Goal: Task Accomplishment & Management: Use online tool/utility

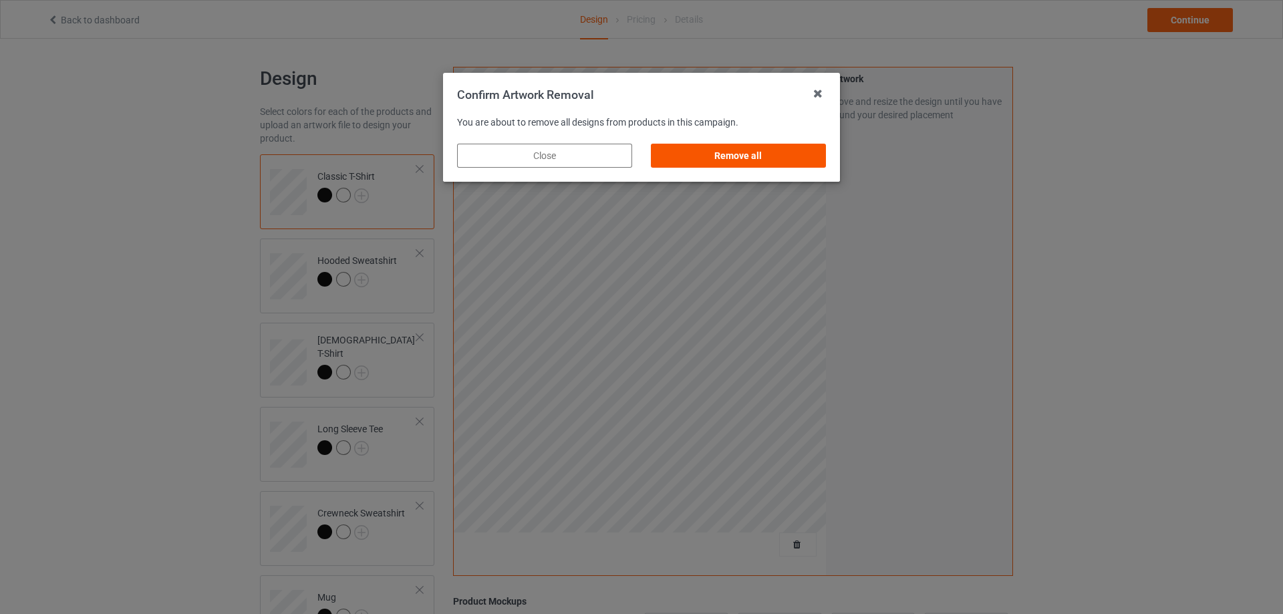
click at [752, 150] on div "Remove all" at bounding box center [738, 156] width 175 height 24
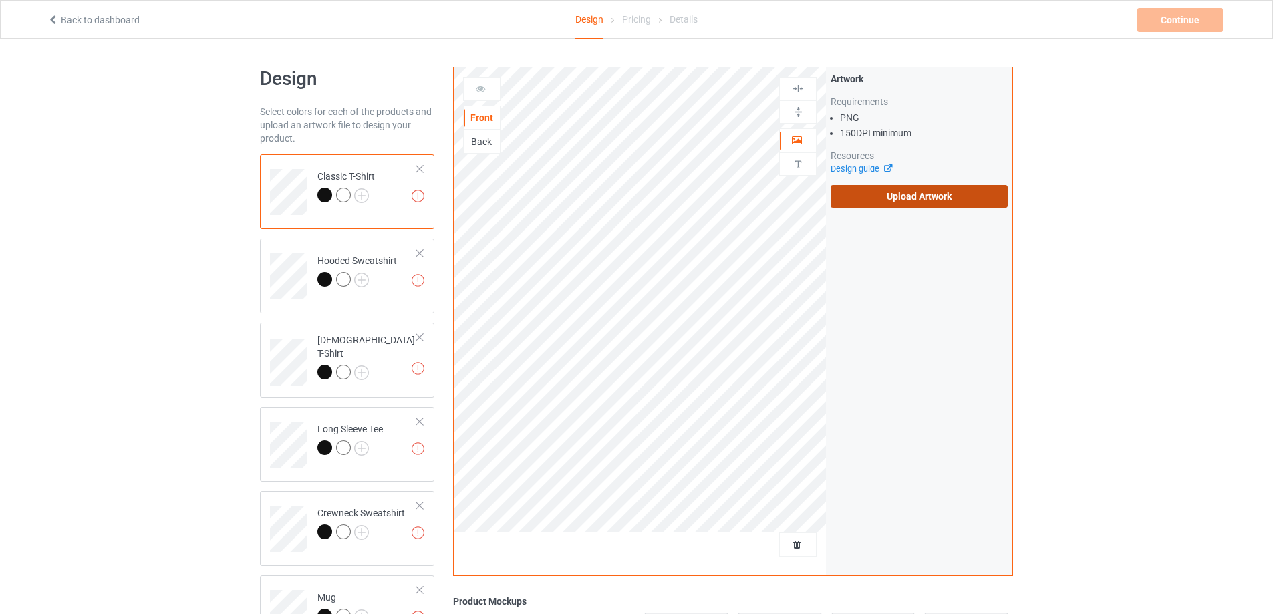
click at [865, 188] on label "Upload Artwork" at bounding box center [919, 196] width 177 height 23
click at [0, 0] on input "Upload Artwork" at bounding box center [0, 0] width 0 height 0
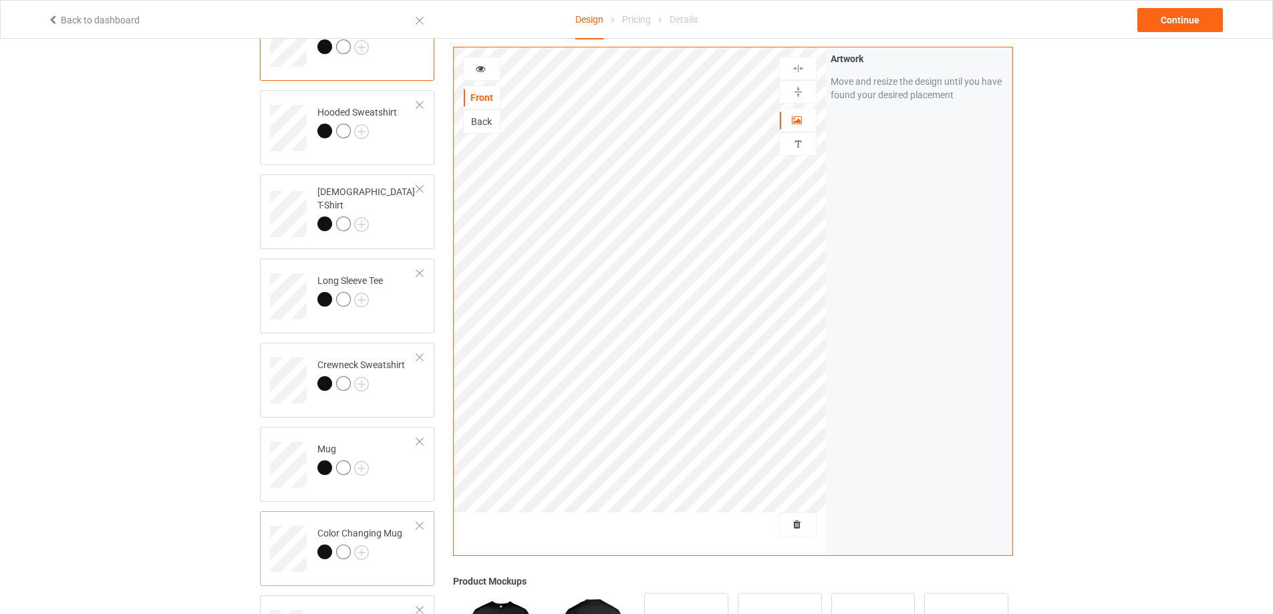
scroll to position [334, 0]
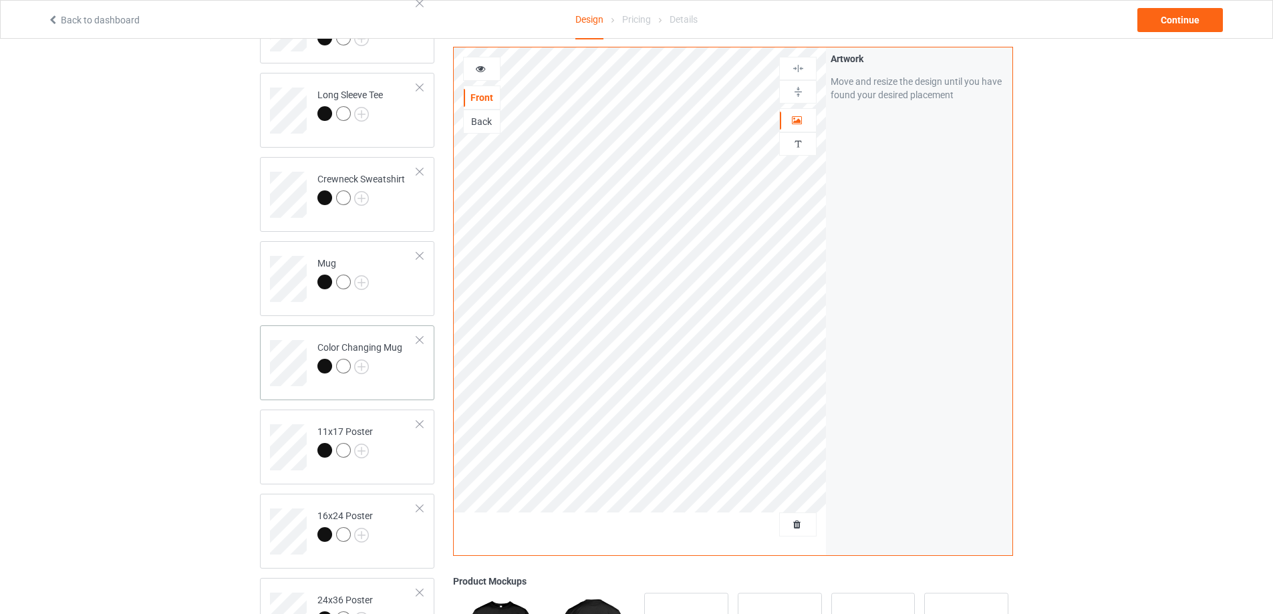
click at [406, 377] on td "Color Changing Mug" at bounding box center [367, 358] width 114 height 55
click at [795, 88] on img at bounding box center [798, 92] width 13 height 13
click at [1183, 17] on div "Continue" at bounding box center [1180, 20] width 86 height 24
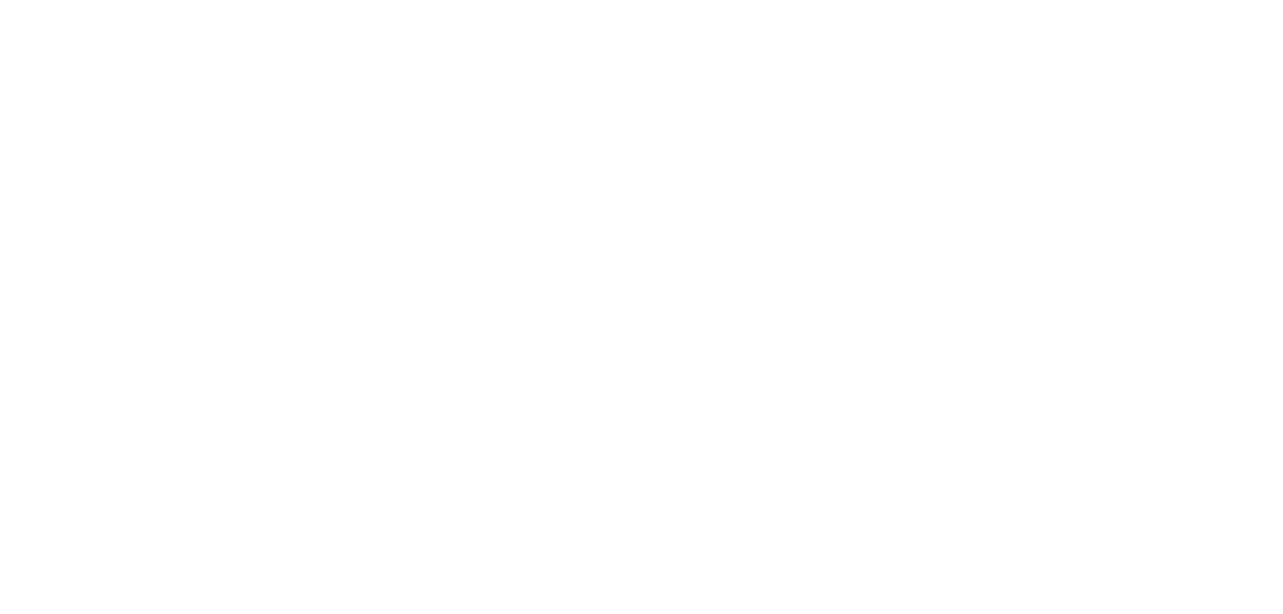
click at [1183, 17] on body at bounding box center [641, 307] width 1283 height 614
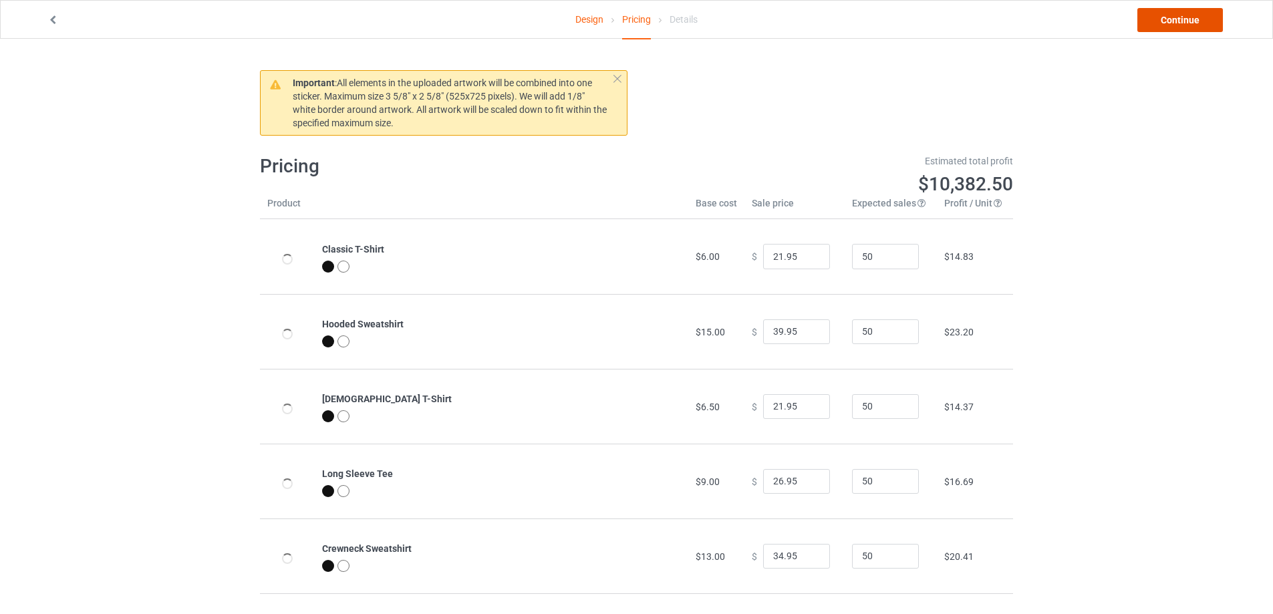
click at [1183, 17] on link "Continue" at bounding box center [1180, 20] width 86 height 24
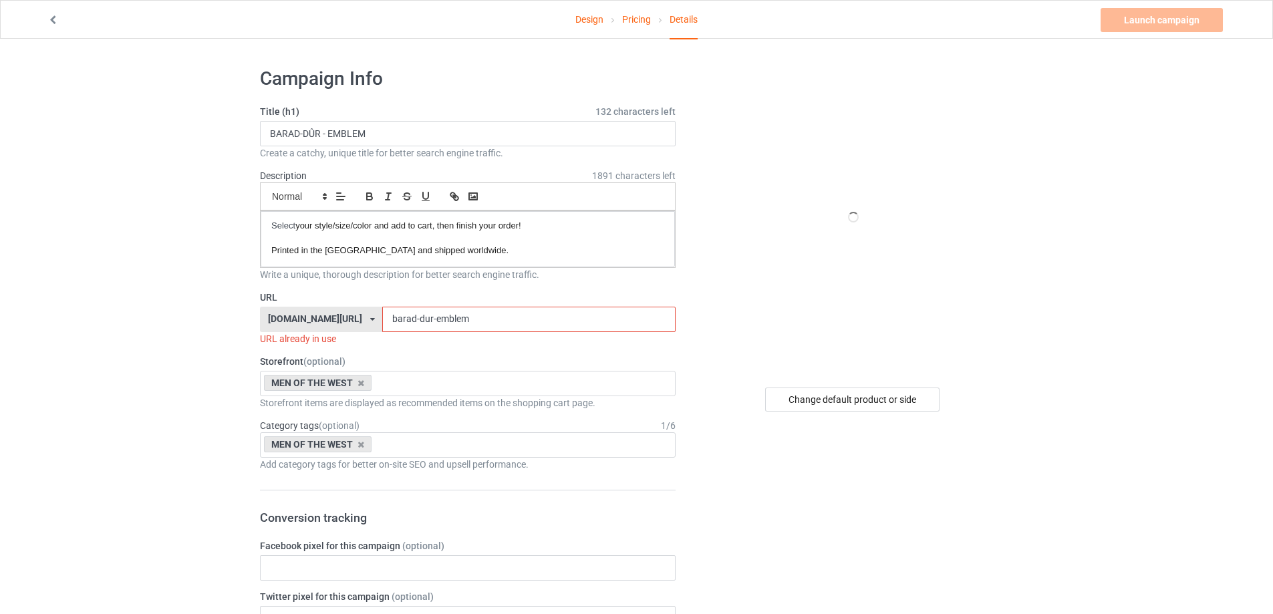
drag, startPoint x: 490, startPoint y: 319, endPoint x: 423, endPoint y: 325, distance: 67.1
click at [423, 325] on input "barad-dur-emblem" at bounding box center [528, 319] width 293 height 25
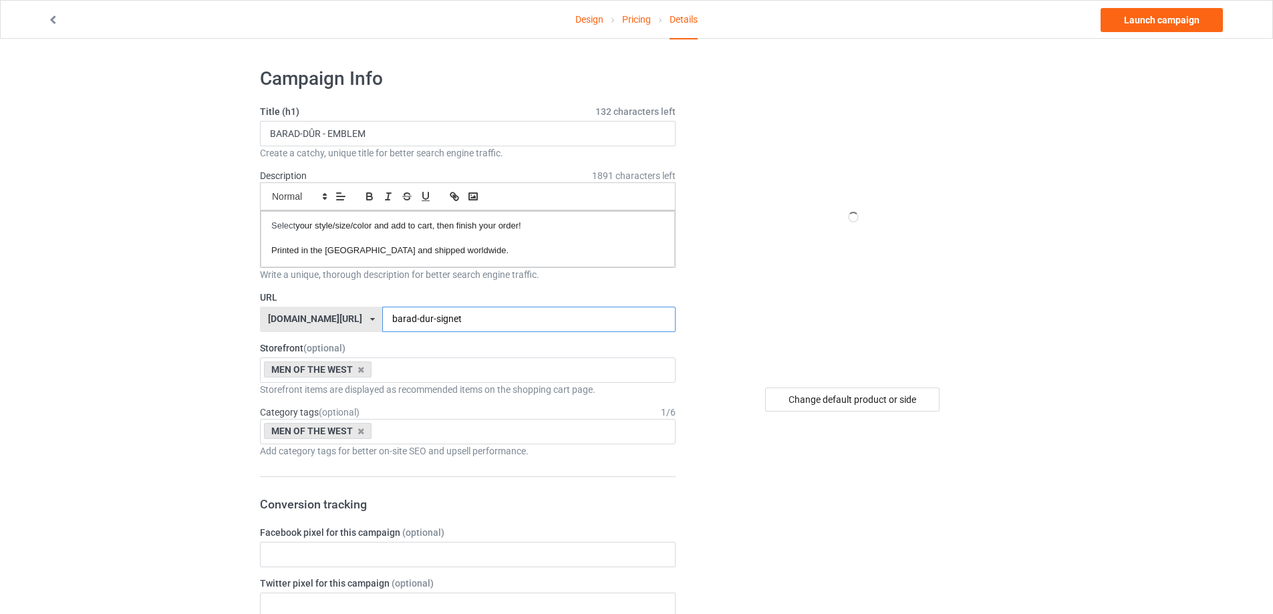
type input "barad-dur-signet"
drag, startPoint x: 422, startPoint y: 116, endPoint x: 363, endPoint y: 132, distance: 60.8
click at [368, 126] on div "Title (h1) 132 characters left BARAD-DÛR - EMBLEM Create a catchy, unique title…" at bounding box center [468, 132] width 416 height 55
drag, startPoint x: 412, startPoint y: 135, endPoint x: 0, endPoint y: 153, distance: 412.0
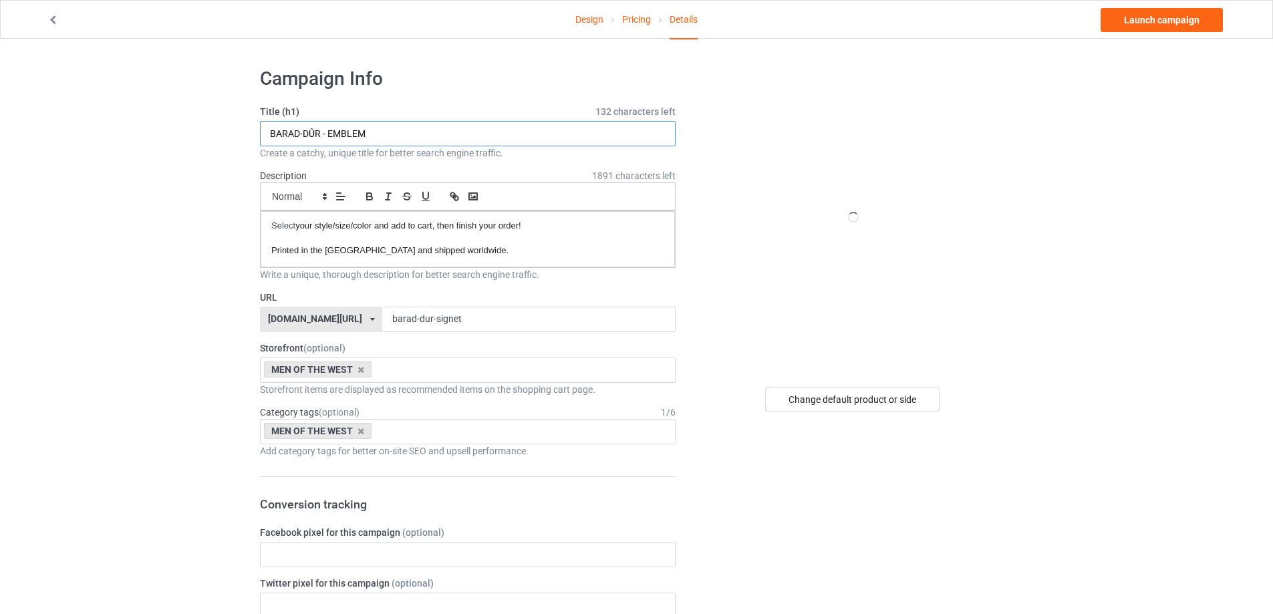
paste input "SIGNET"
type input "BARAD-DÛR - SIGNET"
click at [849, 401] on div "Change default product or side" at bounding box center [852, 400] width 174 height 24
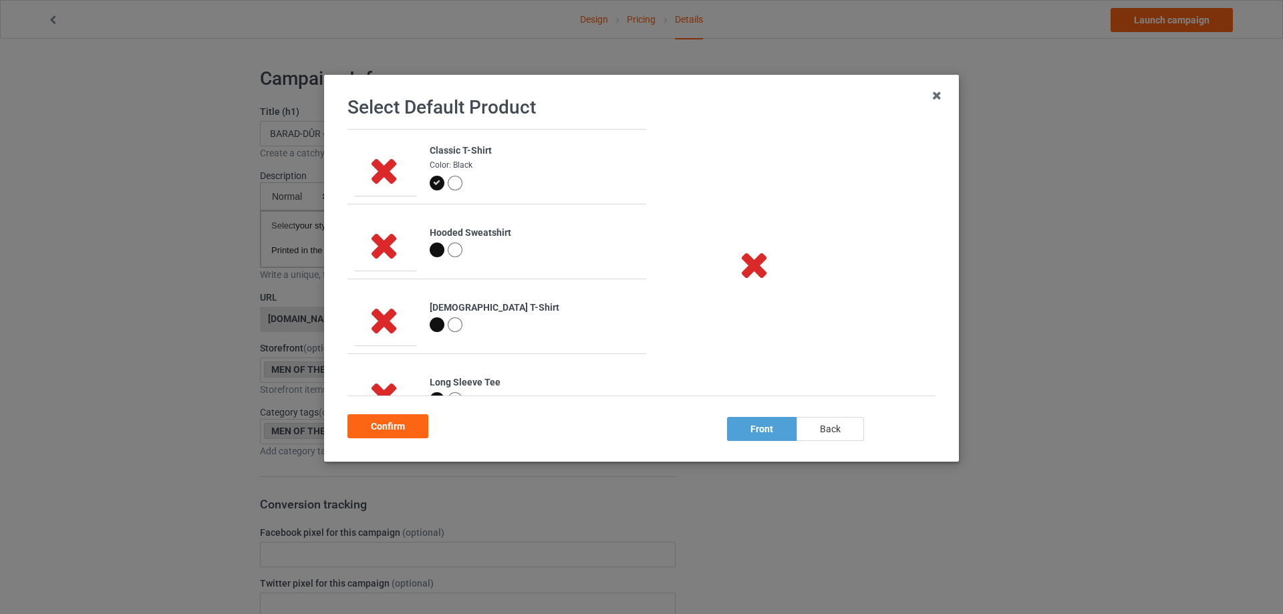
click at [838, 435] on div "back" at bounding box center [829, 429] width 67 height 24
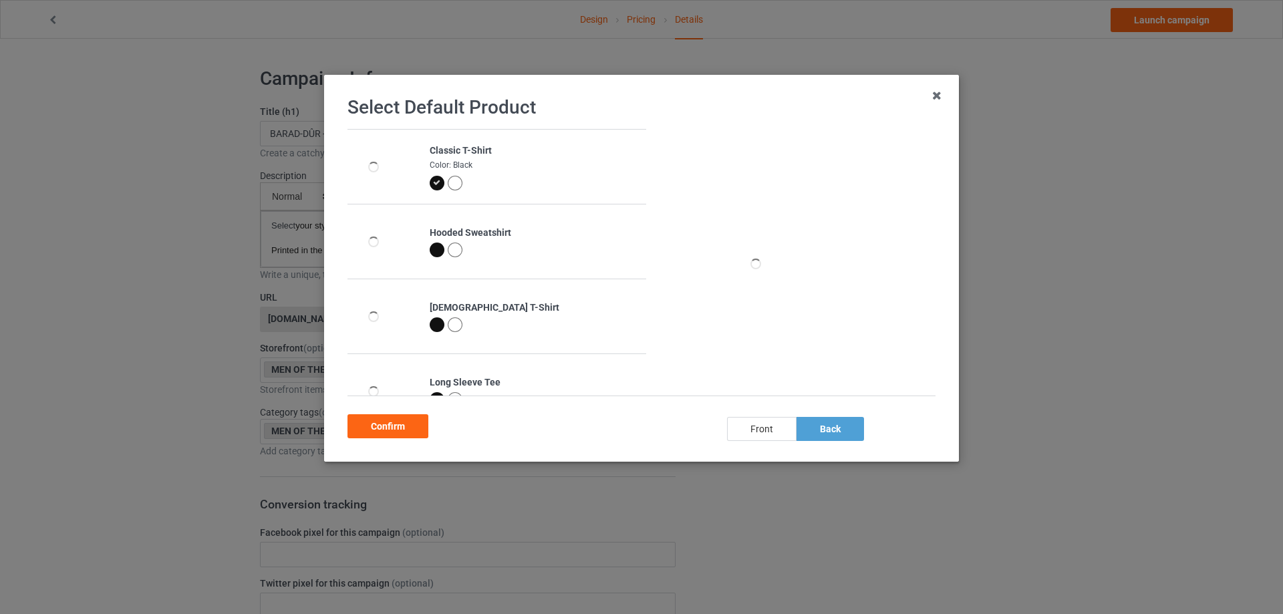
click at [762, 423] on div "front" at bounding box center [761, 429] width 69 height 24
click at [846, 432] on div "back" at bounding box center [829, 429] width 67 height 24
click at [768, 434] on div "front" at bounding box center [761, 429] width 69 height 24
click at [831, 421] on div "back" at bounding box center [829, 429] width 67 height 24
click at [378, 426] on div "Confirm" at bounding box center [387, 426] width 81 height 24
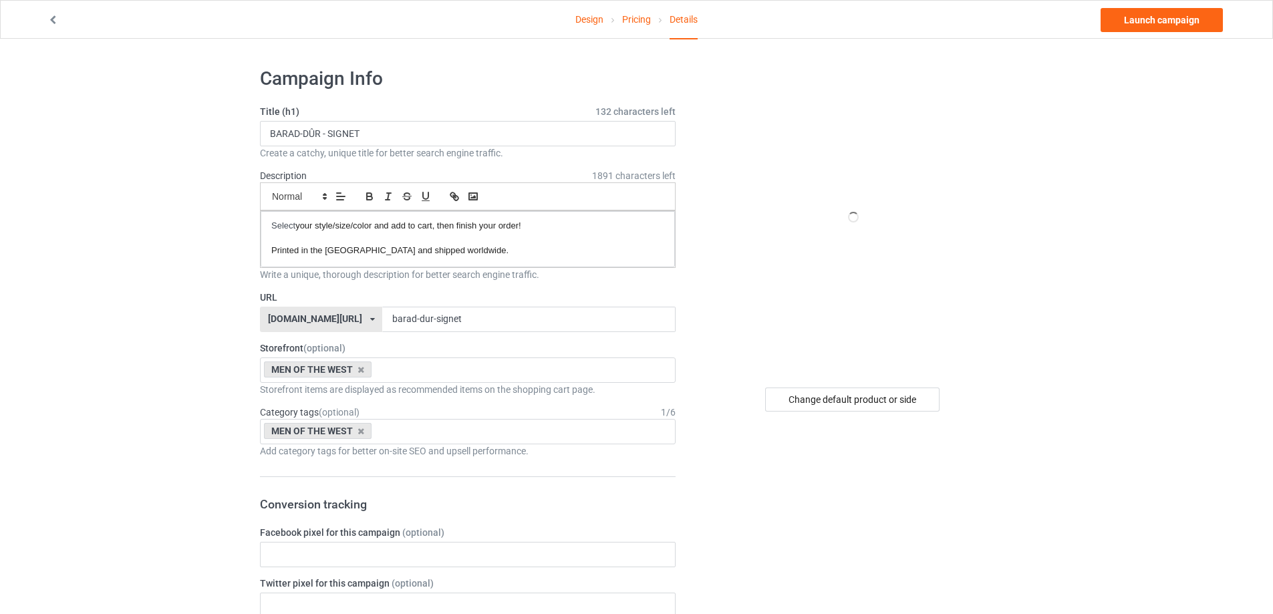
click at [630, 26] on link "Pricing" at bounding box center [636, 19] width 29 height 37
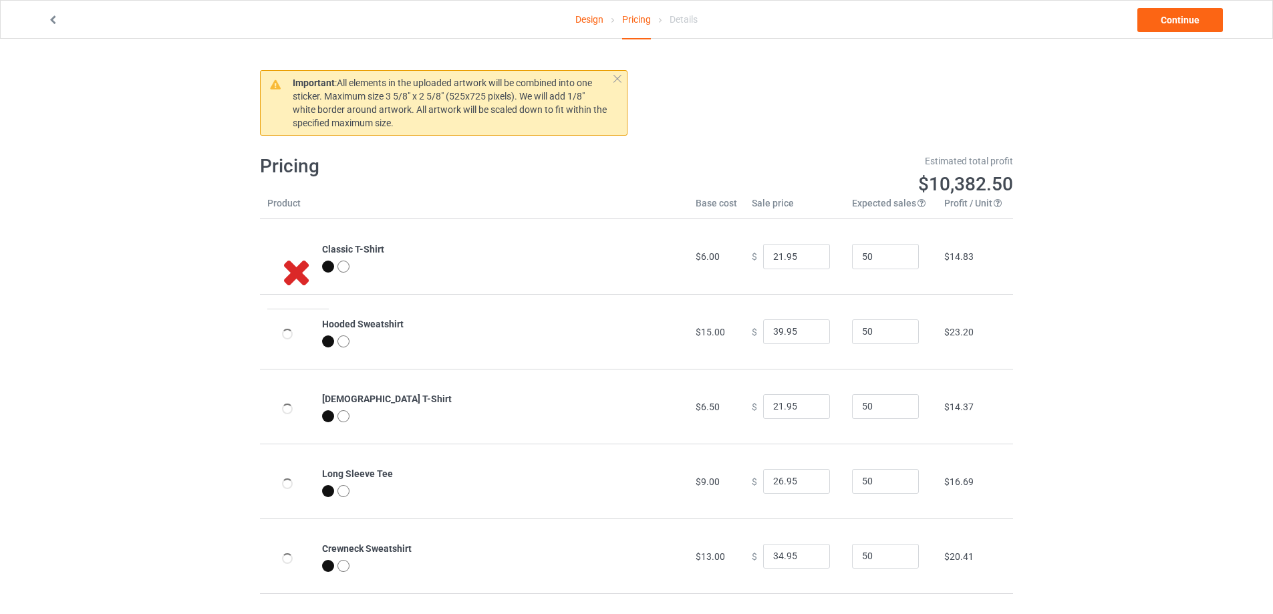
click at [591, 20] on link "Design" at bounding box center [589, 19] width 28 height 37
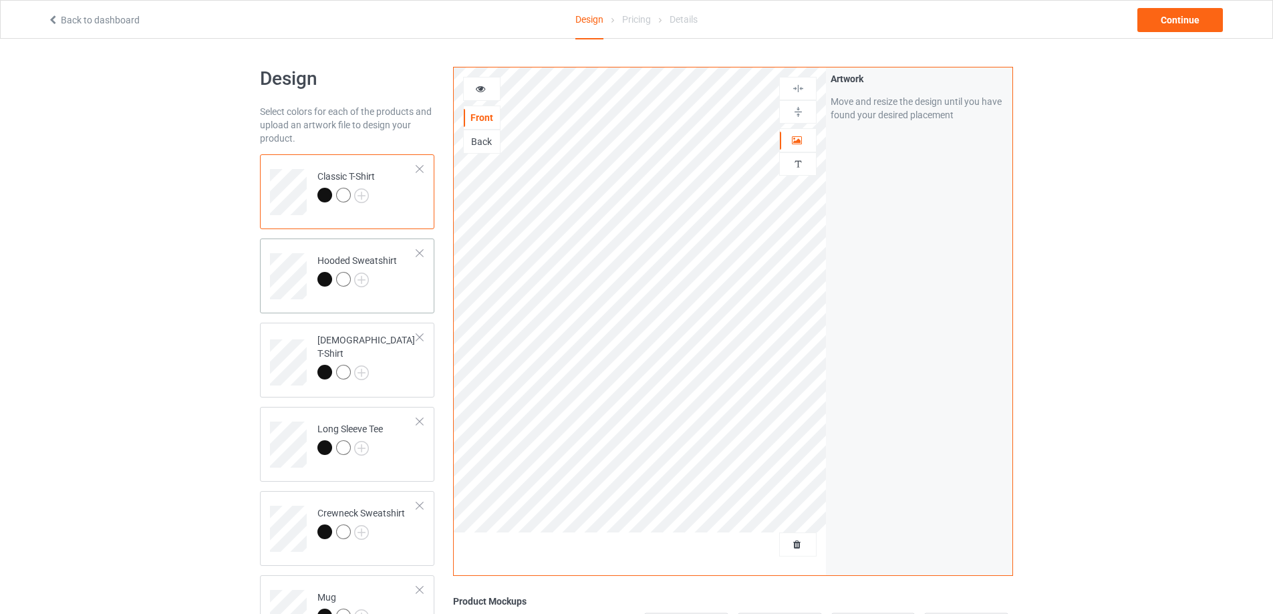
click at [392, 278] on div at bounding box center [357, 281] width 80 height 19
click at [389, 360] on td "[DEMOGRAPHIC_DATA] T-Shirt" at bounding box center [367, 357] width 114 height 59
click at [398, 443] on td "Long Sleeve Tee" at bounding box center [367, 439] width 114 height 55
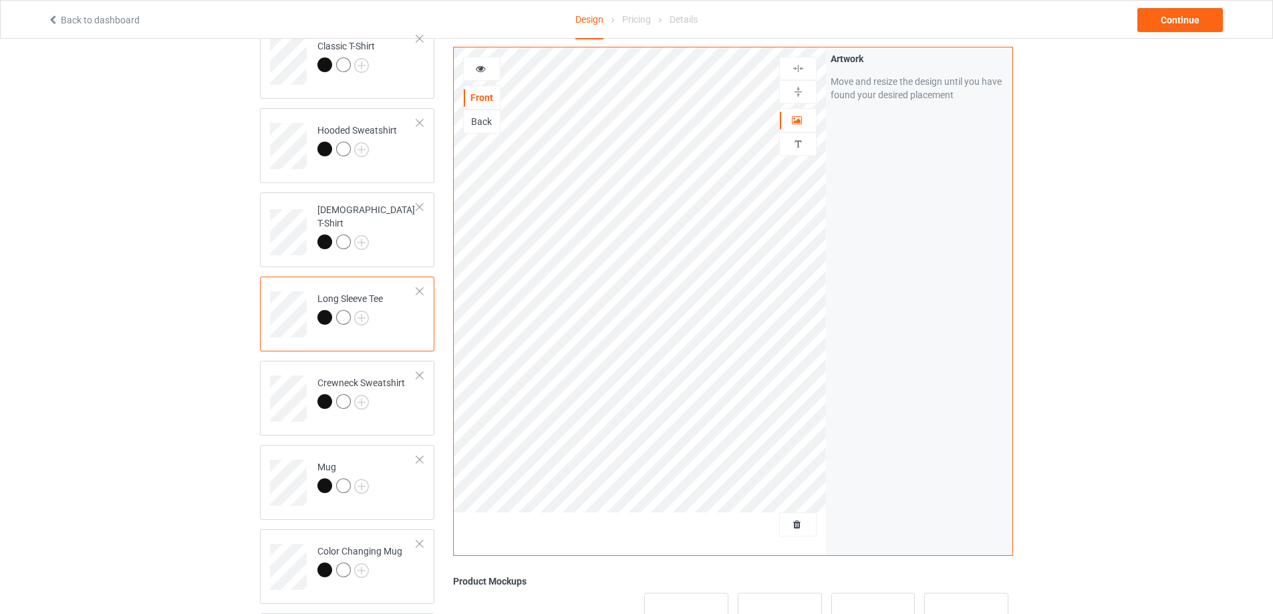
scroll to position [134, 0]
click at [394, 401] on div at bounding box center [361, 400] width 88 height 19
click at [396, 486] on td "Mug" at bounding box center [367, 474] width 114 height 55
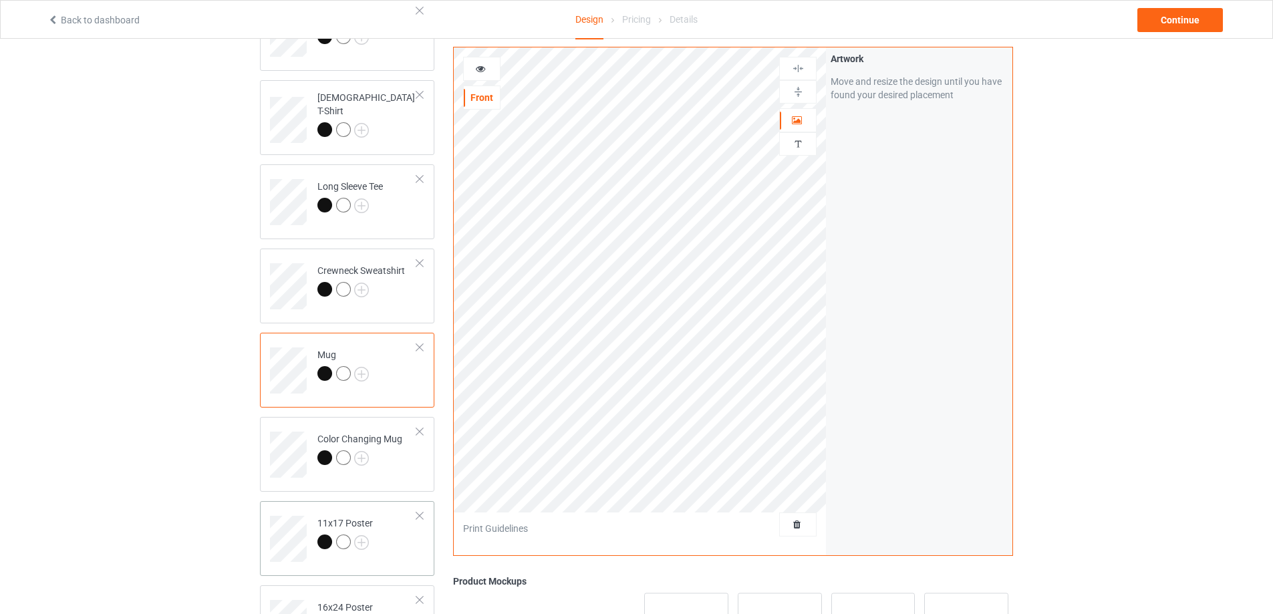
scroll to position [267, 0]
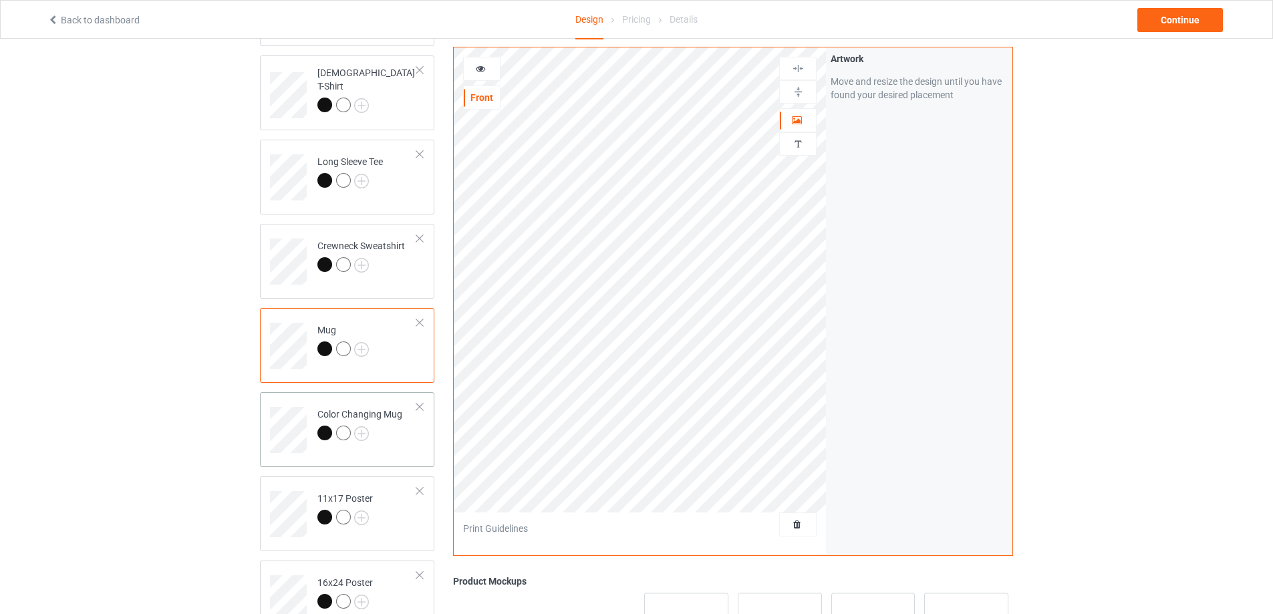
click at [388, 449] on td "Color Changing Mug" at bounding box center [367, 425] width 114 height 55
click at [400, 506] on td "11x17 Poster" at bounding box center [367, 509] width 114 height 55
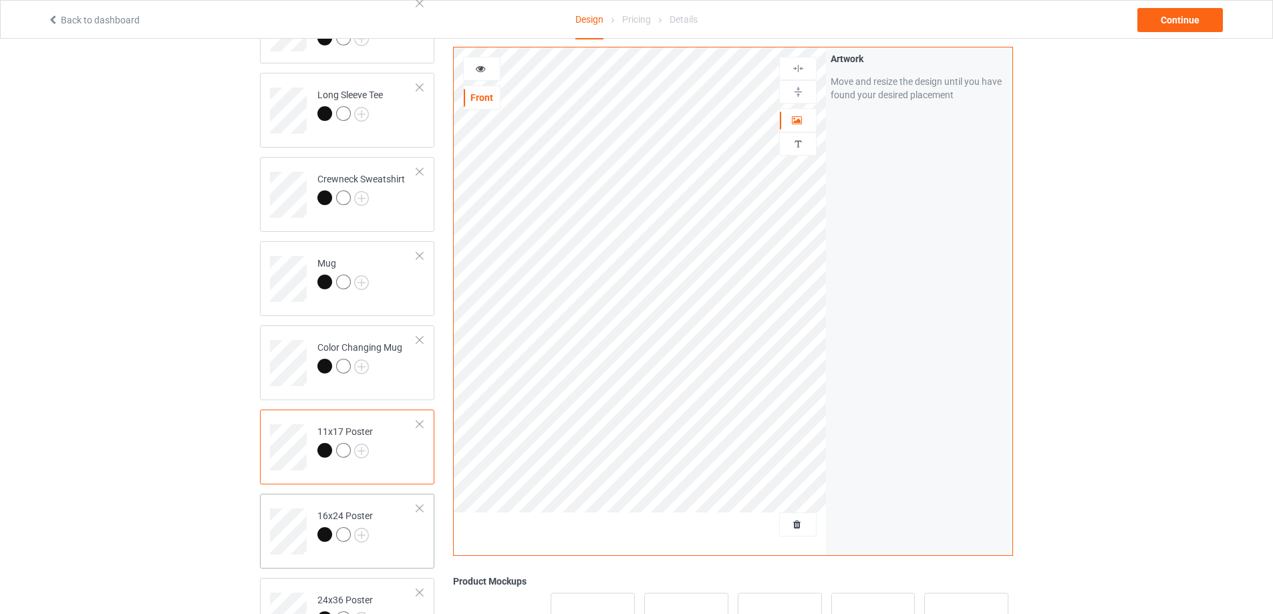
click at [392, 504] on td "16x24 Poster" at bounding box center [367, 526] width 114 height 55
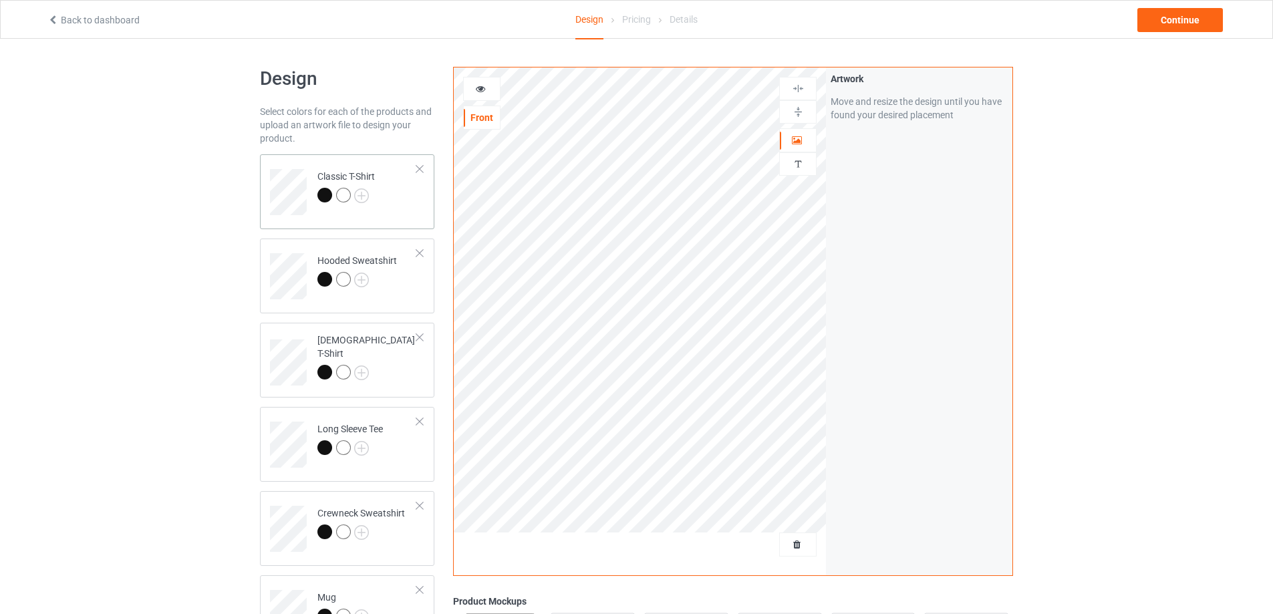
click at [394, 207] on td "Classic T-Shirt" at bounding box center [367, 187] width 114 height 55
click at [1178, 21] on div "Continue" at bounding box center [1180, 20] width 86 height 24
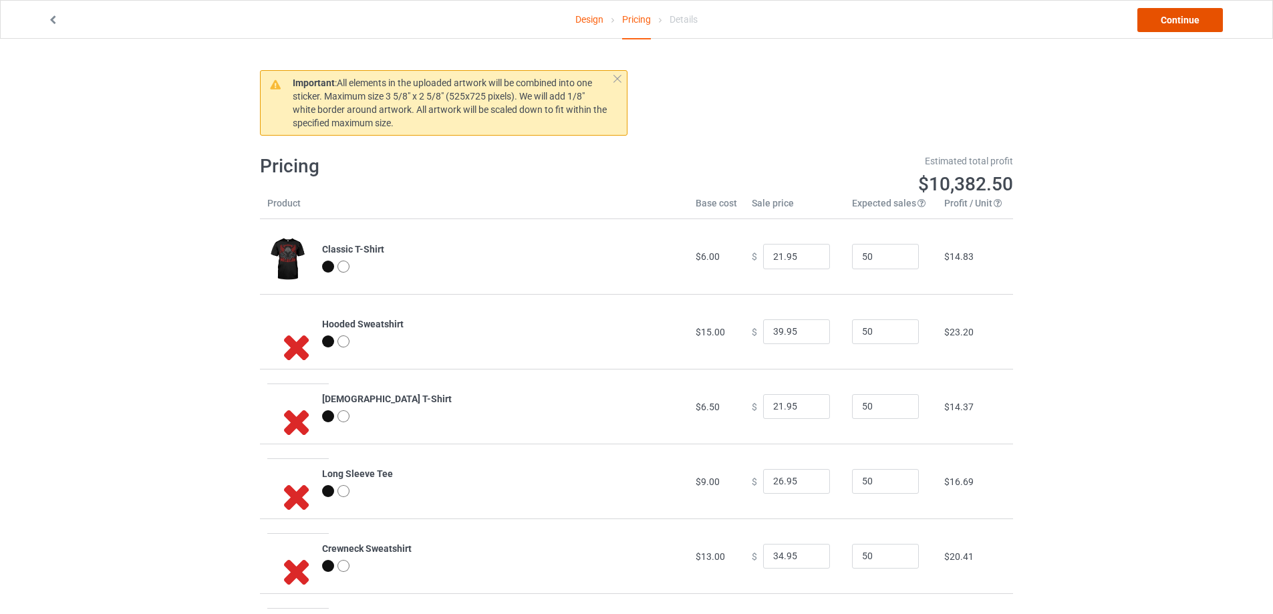
click at [1190, 31] on link "Continue" at bounding box center [1180, 20] width 86 height 24
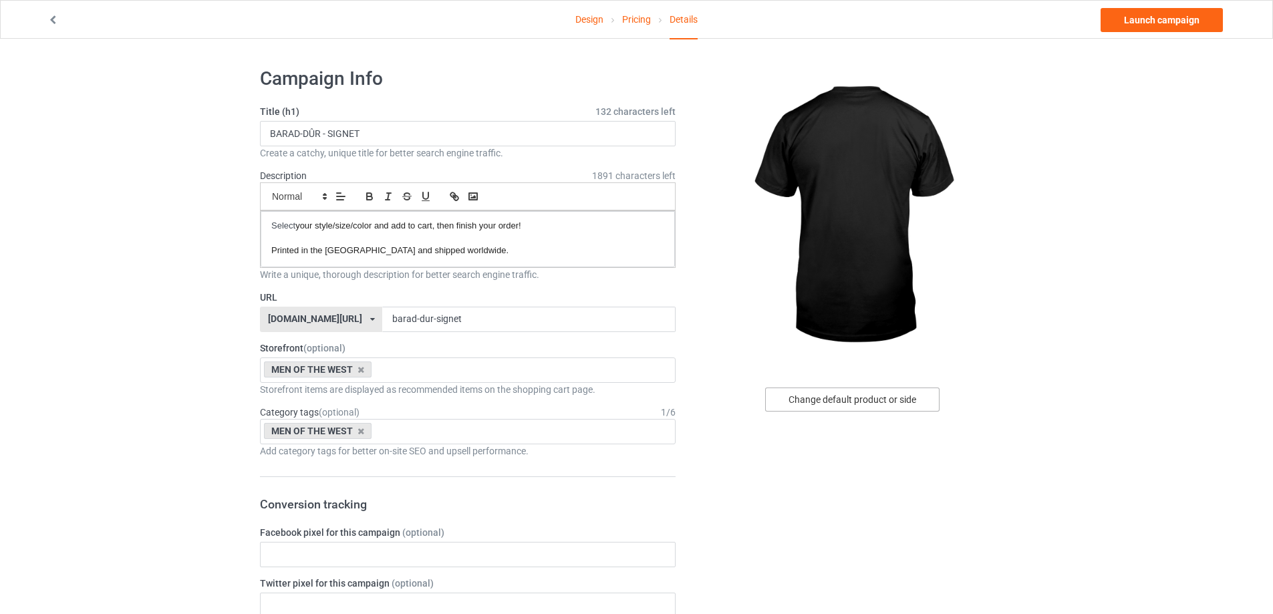
click at [841, 405] on div "Change default product or side" at bounding box center [852, 400] width 174 height 24
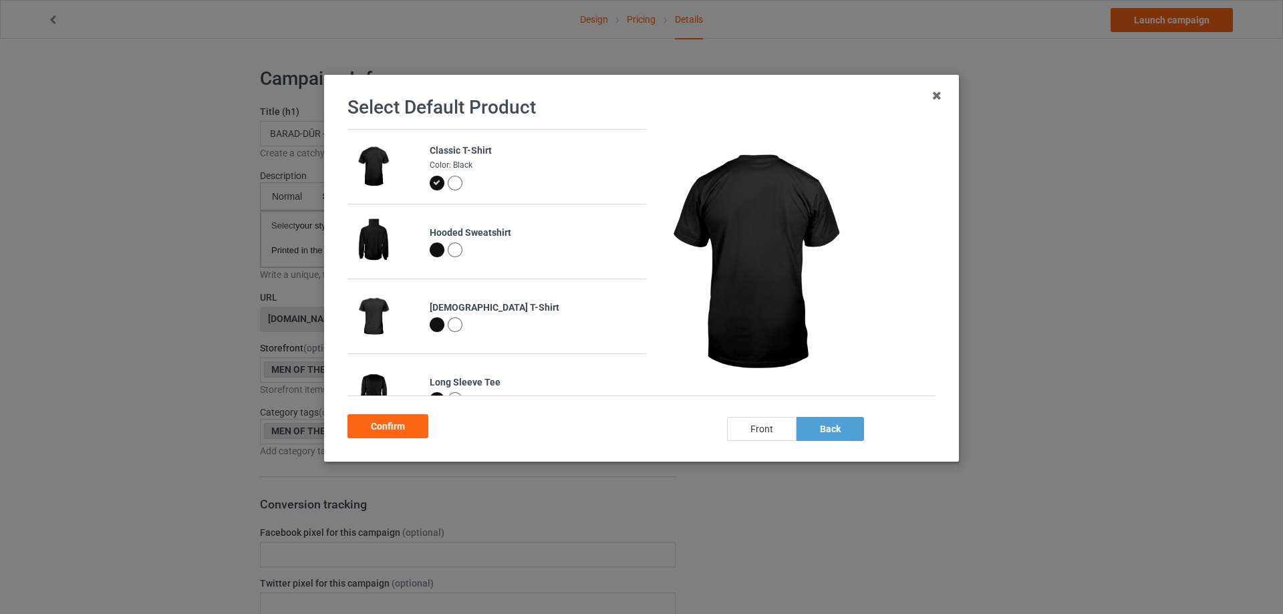
click at [750, 428] on div "front" at bounding box center [761, 429] width 69 height 24
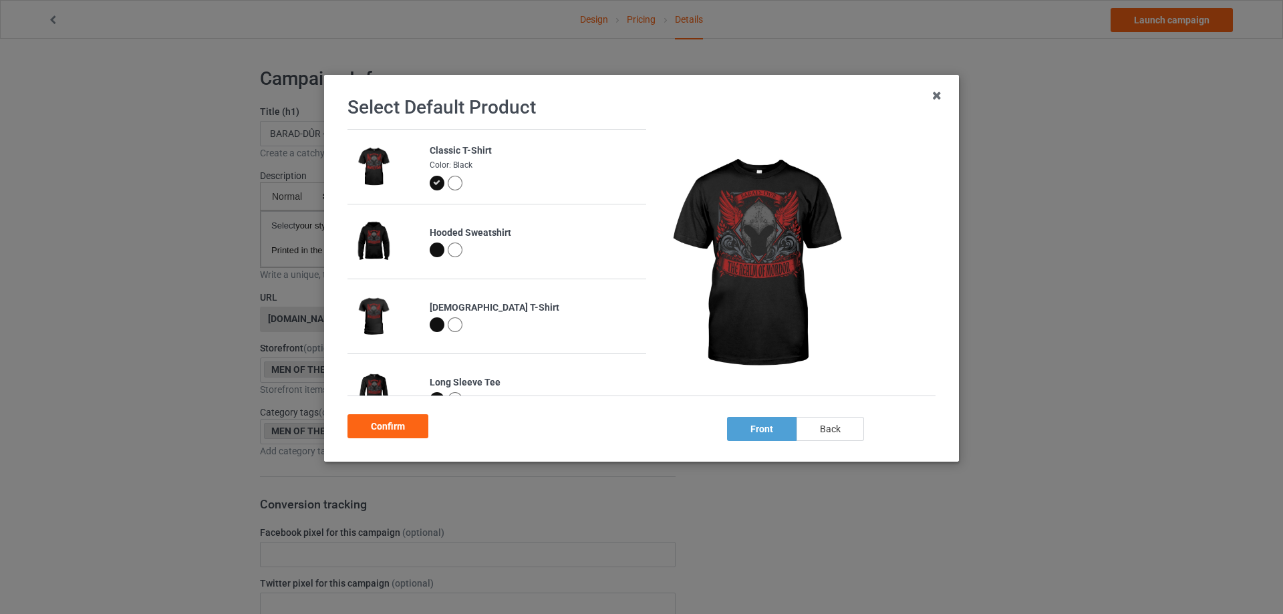
click at [817, 433] on div "back" at bounding box center [829, 429] width 67 height 24
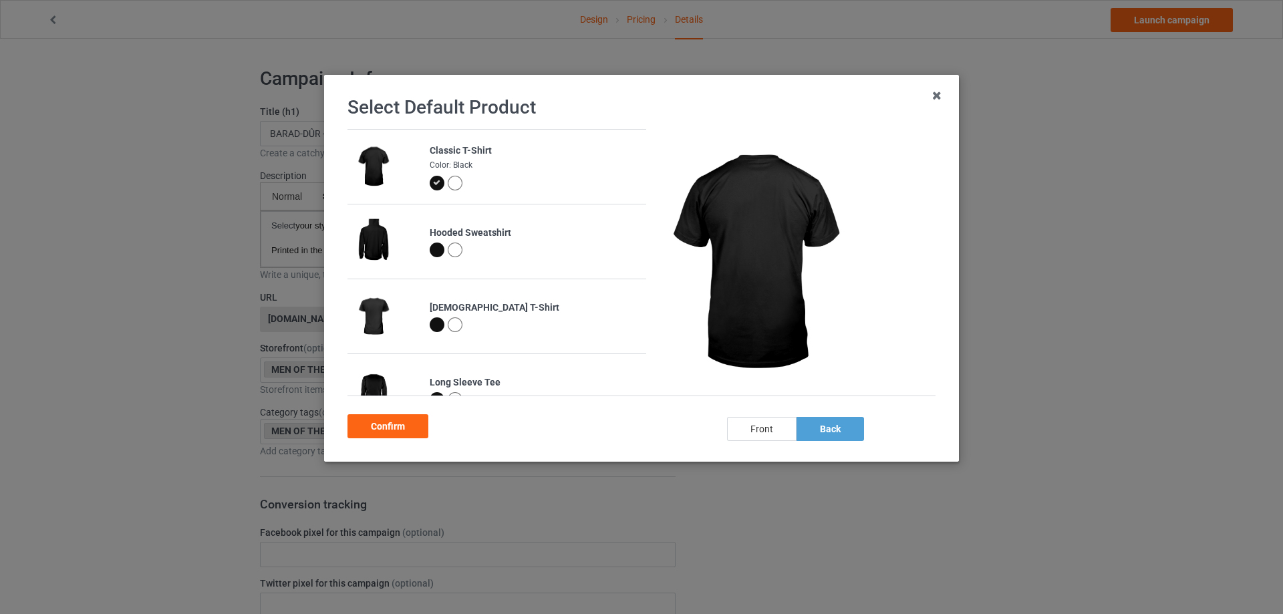
click at [760, 436] on div "front" at bounding box center [761, 429] width 69 height 24
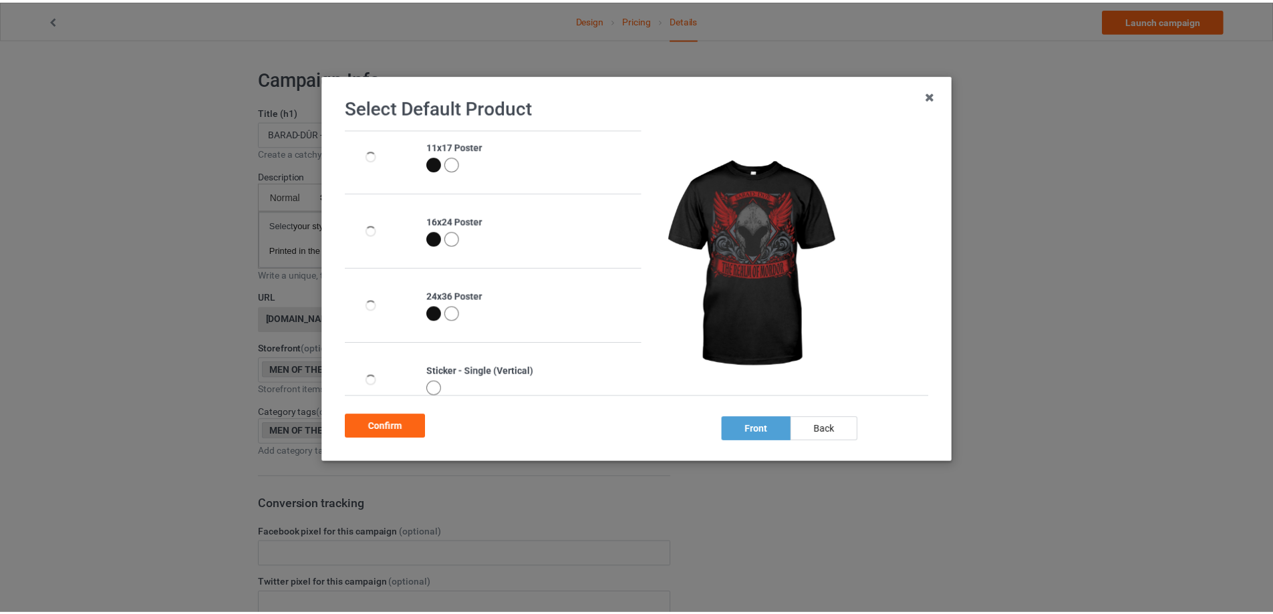
scroll to position [334, 0]
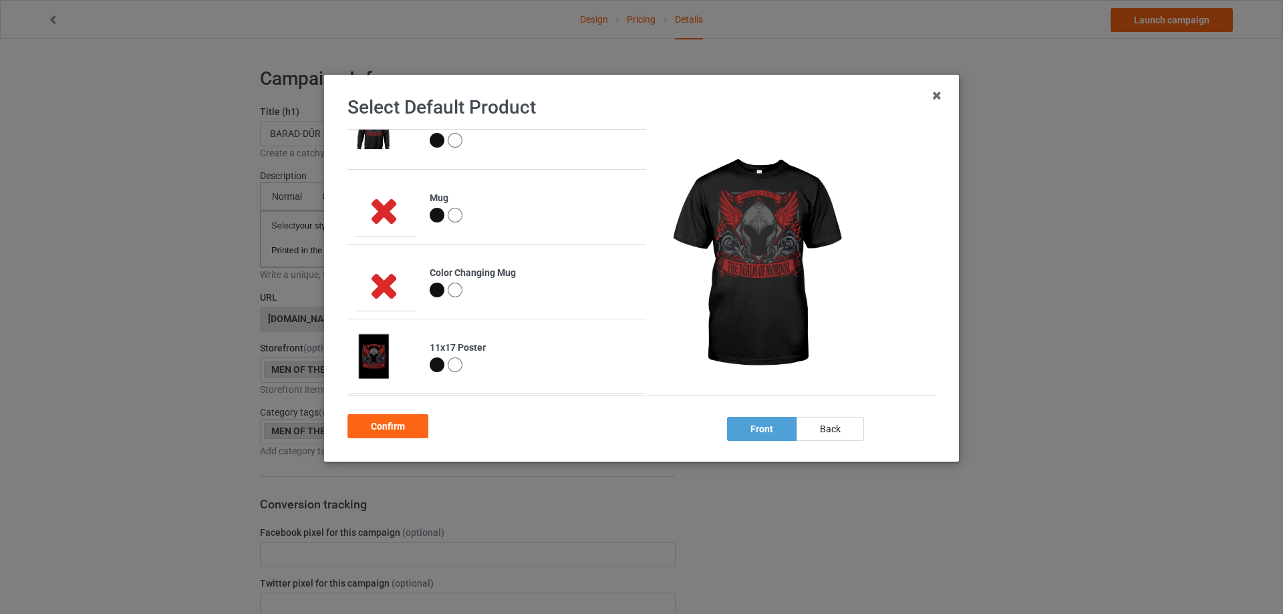
click at [843, 450] on div "Select Default Product Classic T-Shirt Color: Black Hooded Sweatshirt [DEMOGRAP…" at bounding box center [641, 268] width 635 height 387
click at [831, 428] on div "back" at bounding box center [829, 429] width 67 height 24
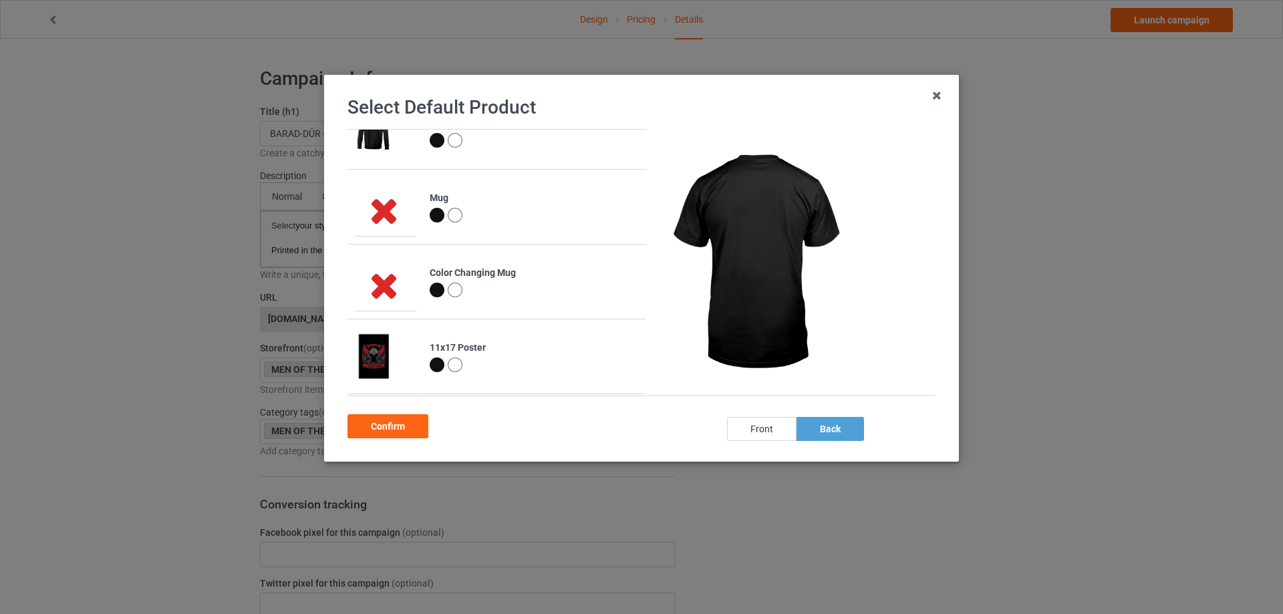
click at [778, 428] on div "front" at bounding box center [761, 429] width 69 height 24
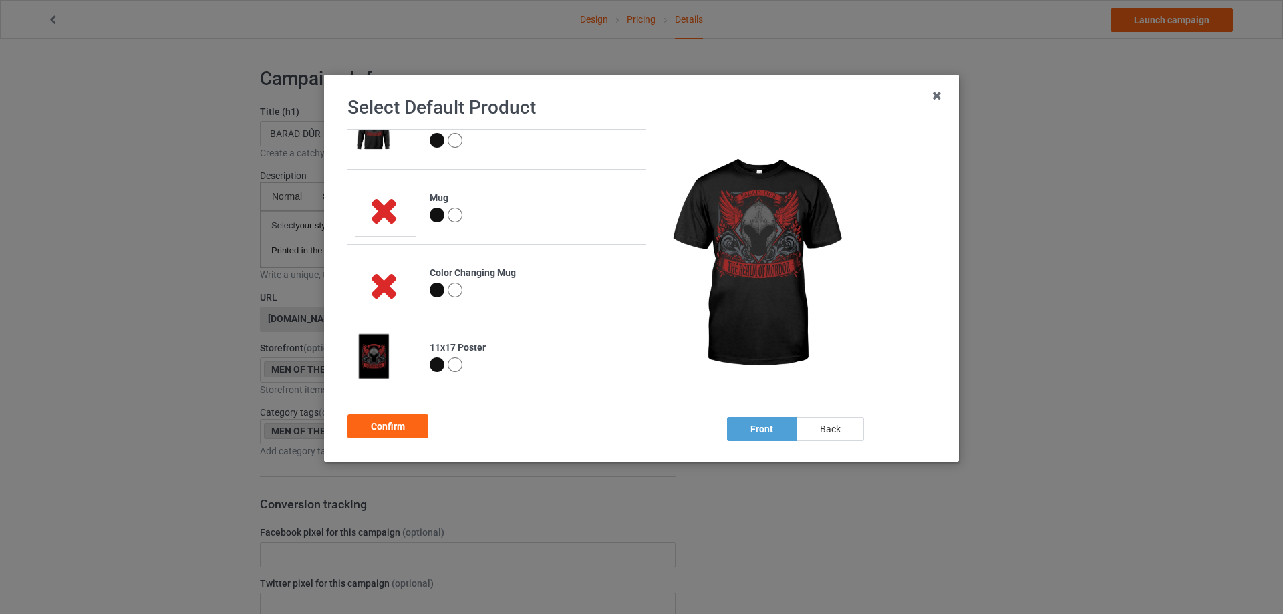
click at [810, 422] on div "back" at bounding box center [829, 429] width 67 height 24
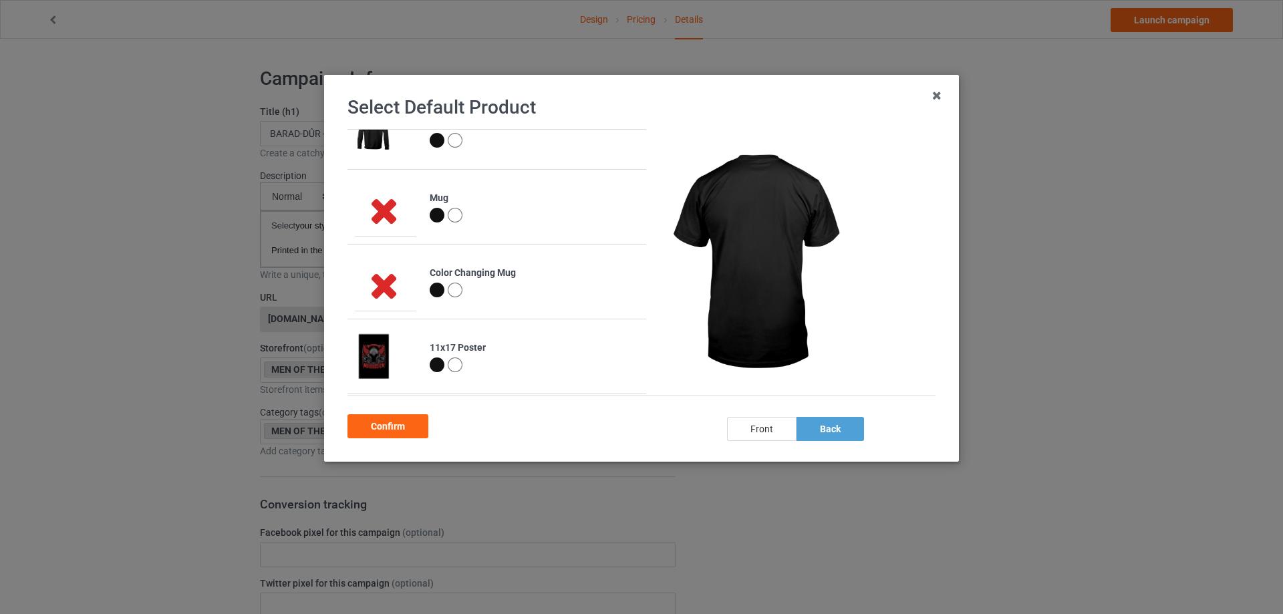
click at [771, 426] on div "front" at bounding box center [761, 429] width 69 height 24
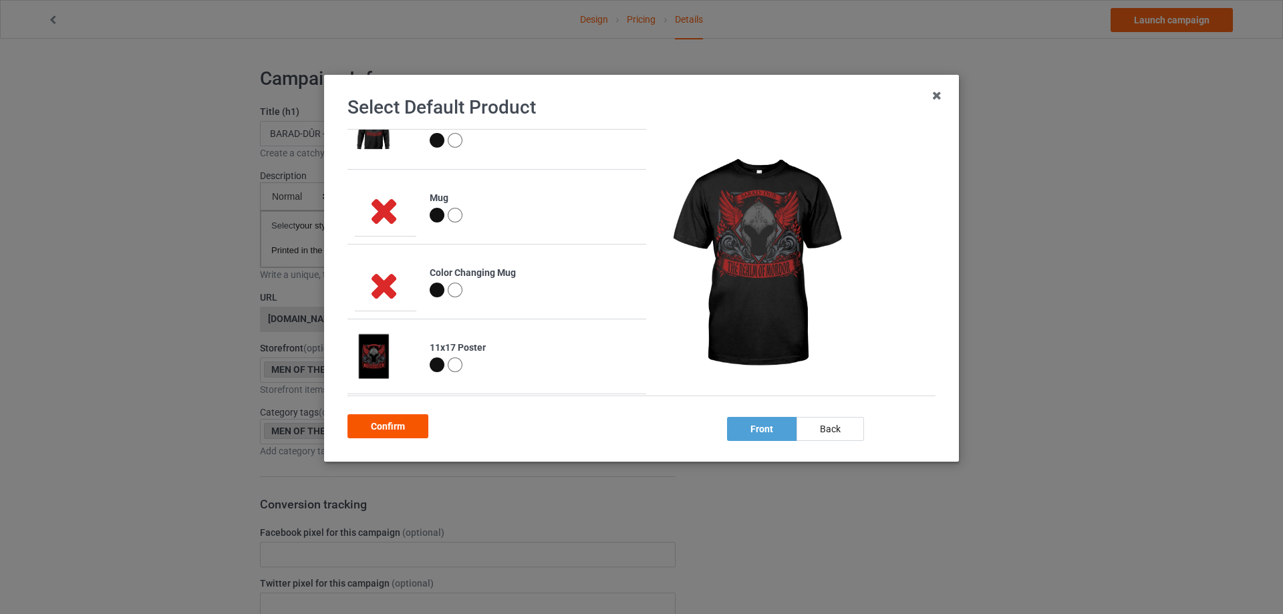
click at [408, 427] on div "Confirm" at bounding box center [387, 426] width 81 height 24
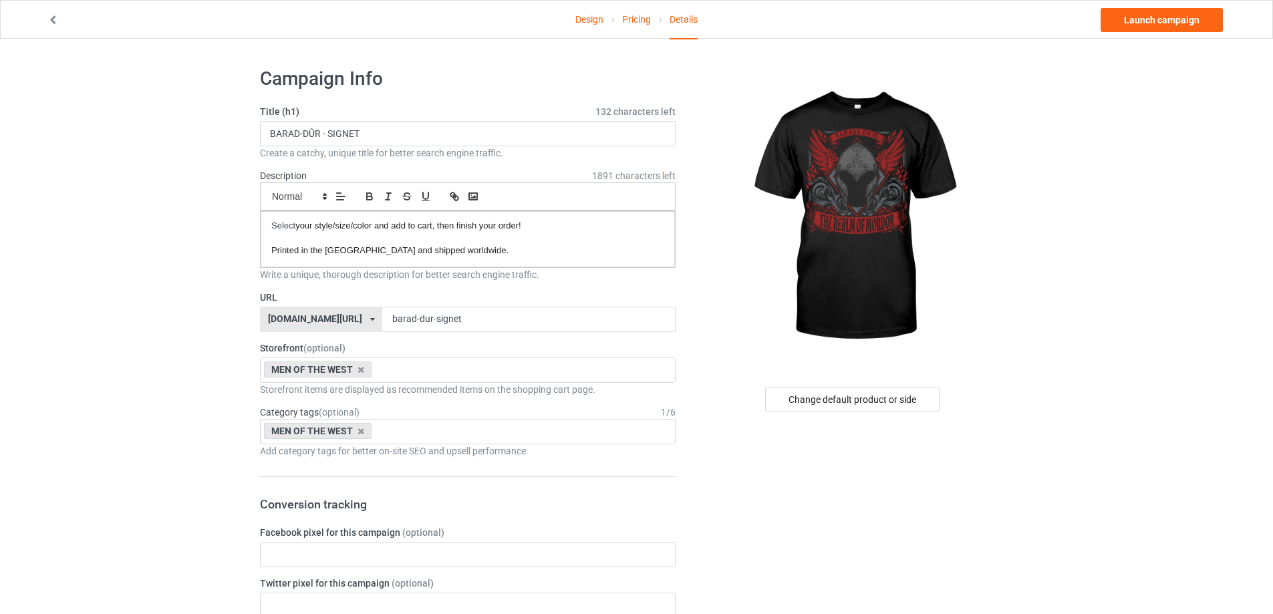
click at [633, 20] on link "Pricing" at bounding box center [636, 19] width 29 height 37
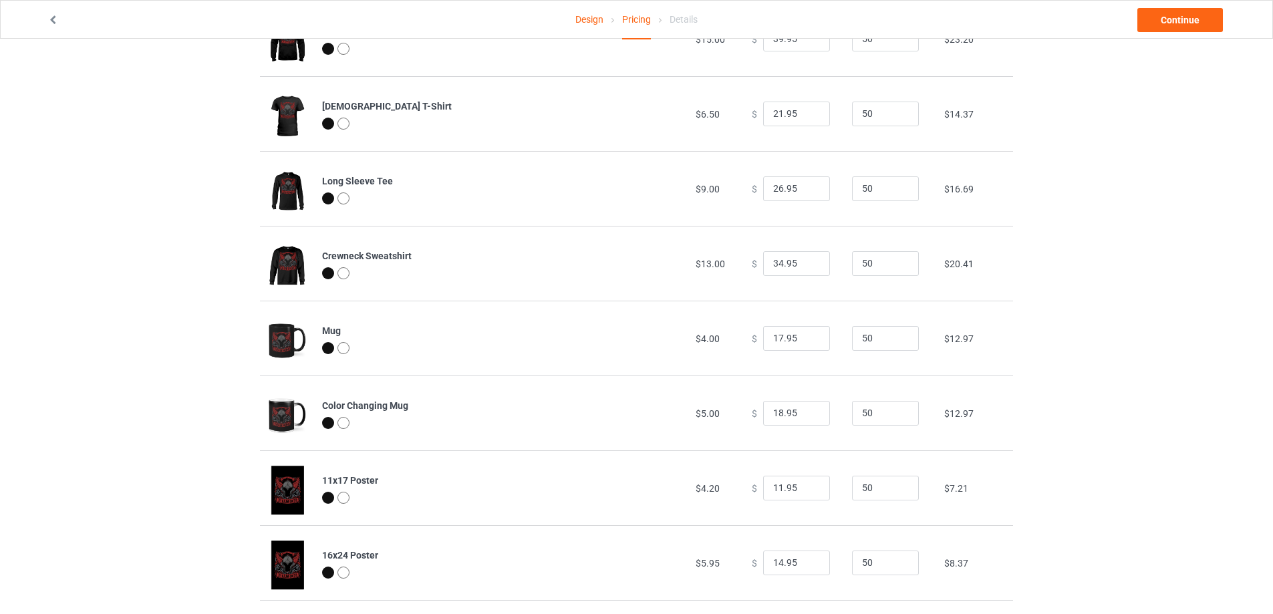
scroll to position [267, 0]
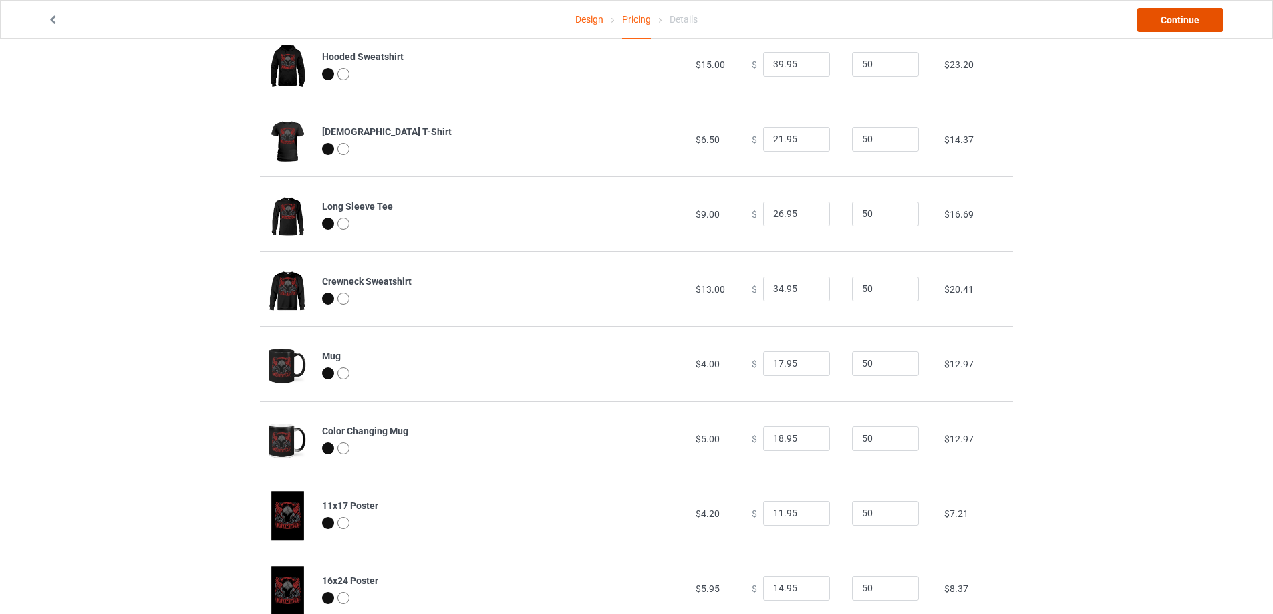
click at [1211, 21] on link "Continue" at bounding box center [1180, 20] width 86 height 24
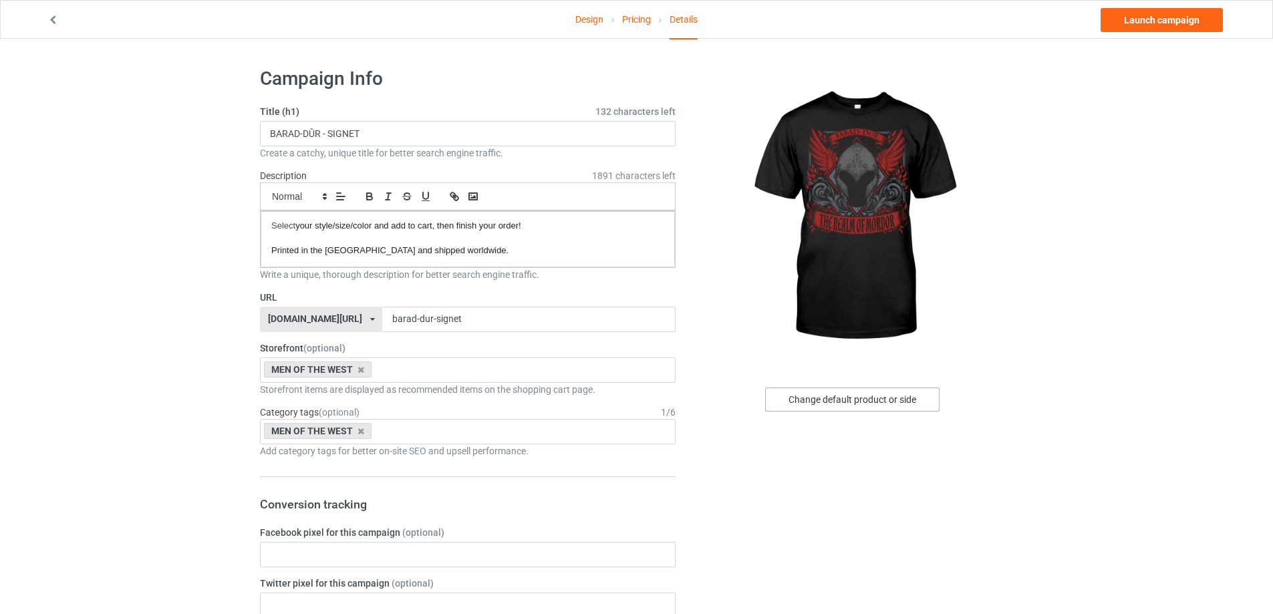
click at [819, 398] on div "Change default product or side" at bounding box center [852, 400] width 174 height 24
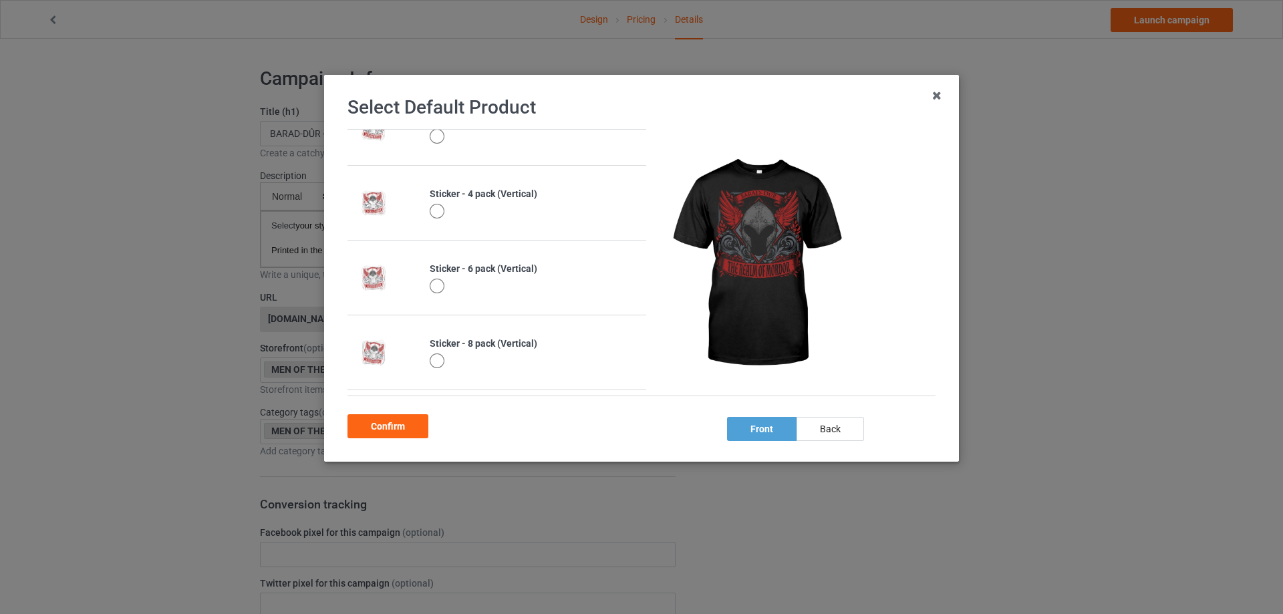
scroll to position [1006, 0]
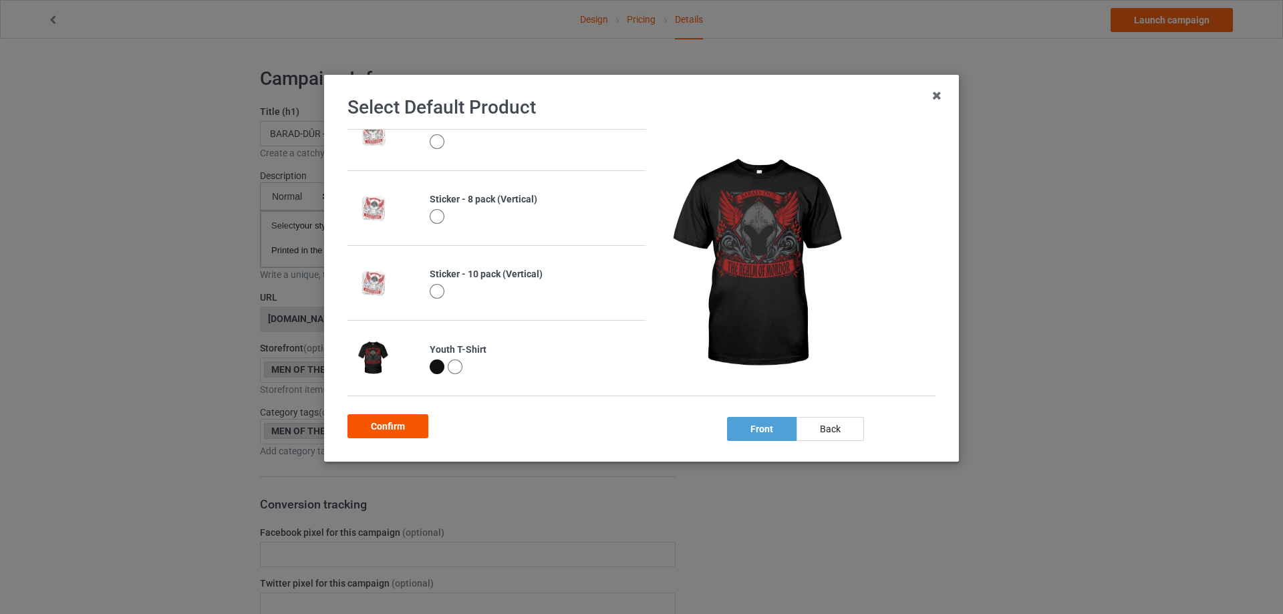
click at [408, 420] on div "Confirm" at bounding box center [387, 426] width 81 height 24
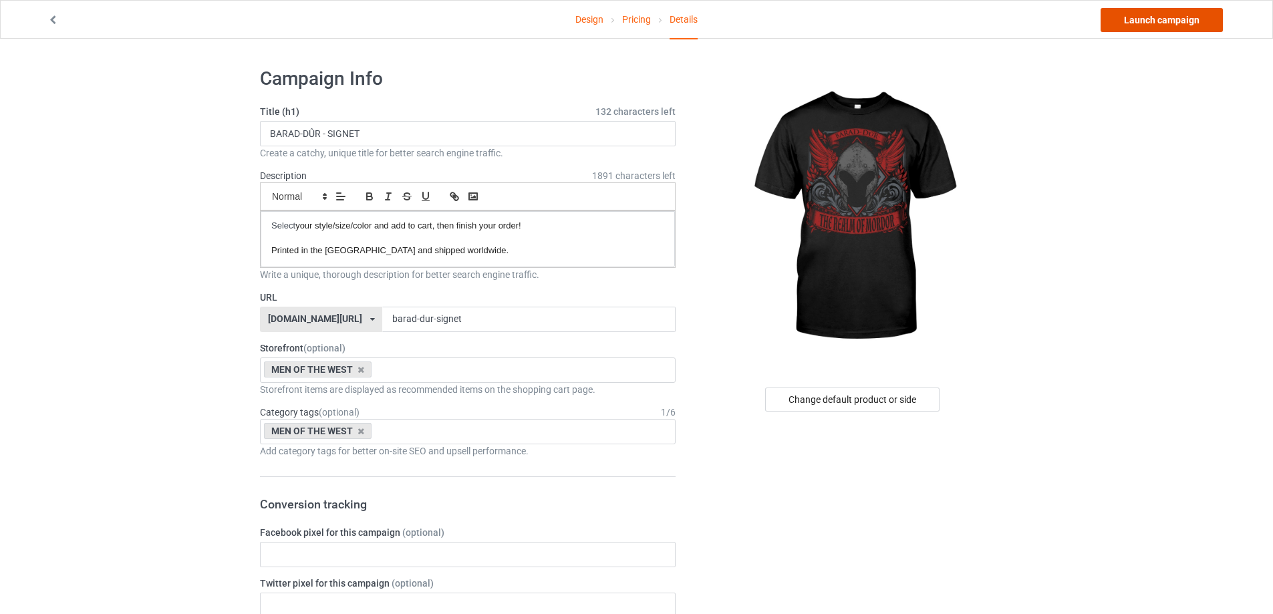
click at [1135, 14] on link "Launch campaign" at bounding box center [1162, 20] width 122 height 24
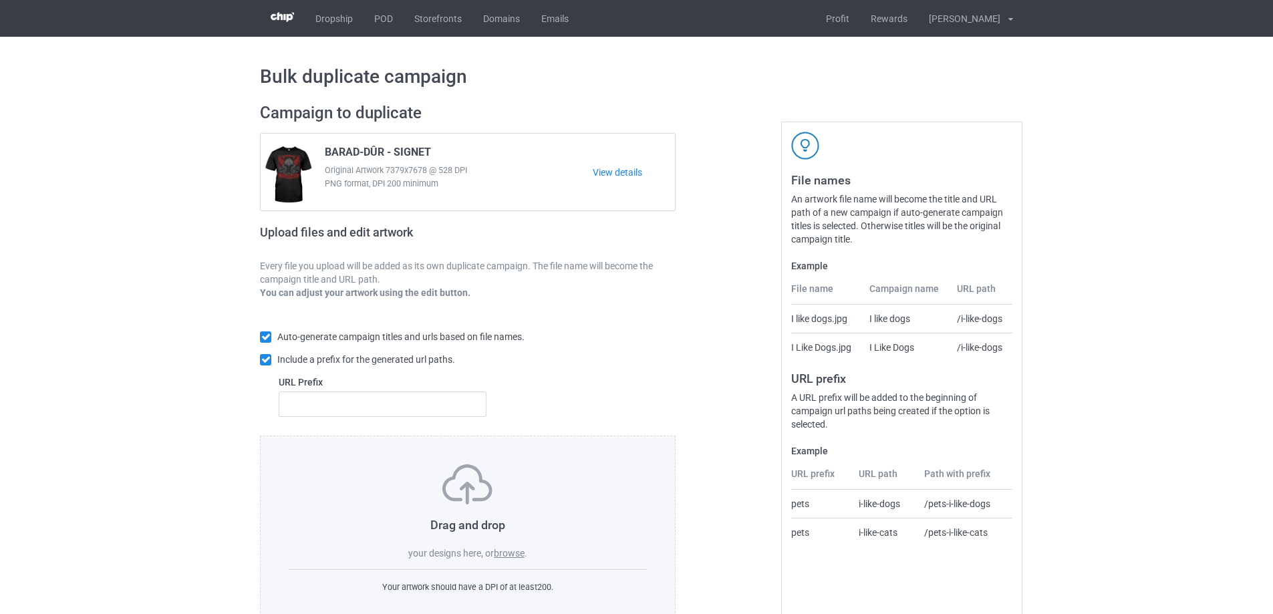
click at [520, 551] on label "browse" at bounding box center [509, 553] width 31 height 11
click at [0, 0] on input "browse" at bounding box center [0, 0] width 0 height 0
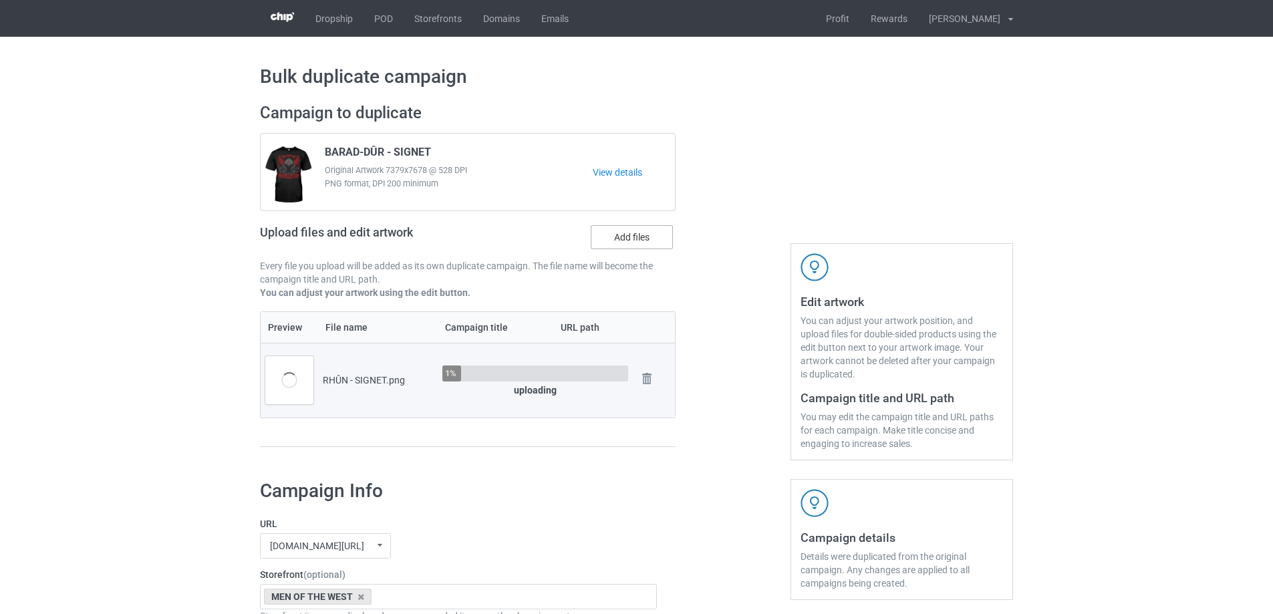
click at [613, 234] on label "Add files" at bounding box center [632, 237] width 82 height 24
click at [0, 0] on input "Add files" at bounding box center [0, 0] width 0 height 0
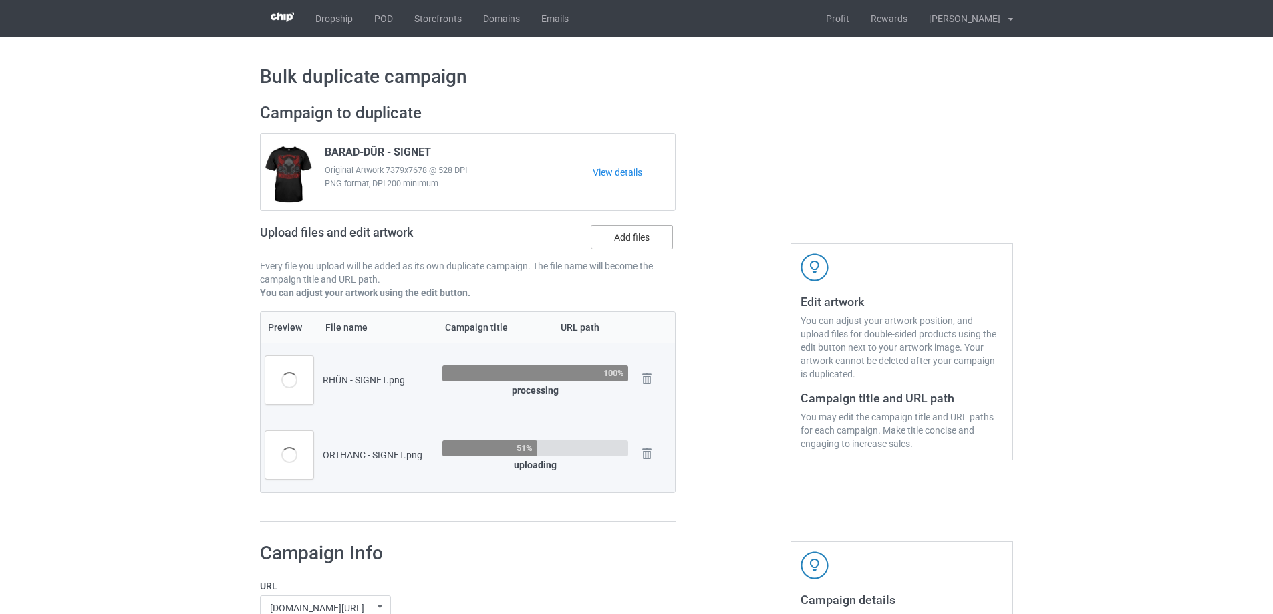
click at [654, 237] on label "Add files" at bounding box center [632, 237] width 82 height 24
click at [0, 0] on input "Add files" at bounding box center [0, 0] width 0 height 0
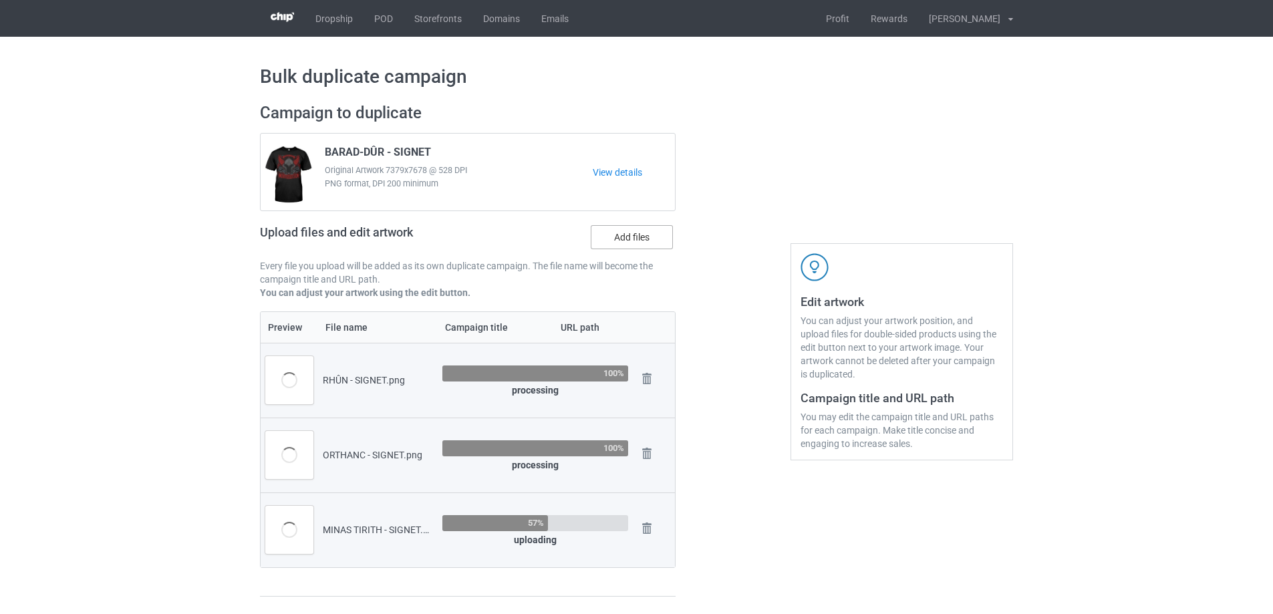
click at [643, 231] on label "Add files" at bounding box center [632, 237] width 82 height 24
click at [0, 0] on input "Add files" at bounding box center [0, 0] width 0 height 0
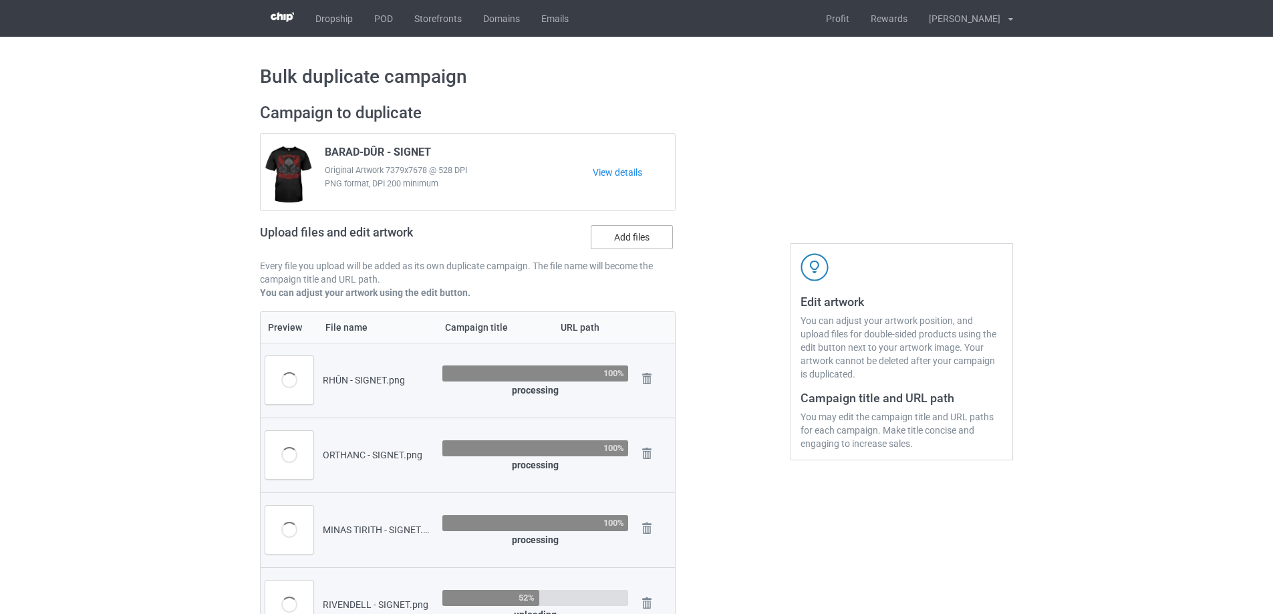
click at [639, 237] on label "Add files" at bounding box center [632, 237] width 82 height 24
click at [0, 0] on input "Add files" at bounding box center [0, 0] width 0 height 0
click at [601, 235] on label "Add files" at bounding box center [632, 237] width 82 height 24
click at [0, 0] on input "Add files" at bounding box center [0, 0] width 0 height 0
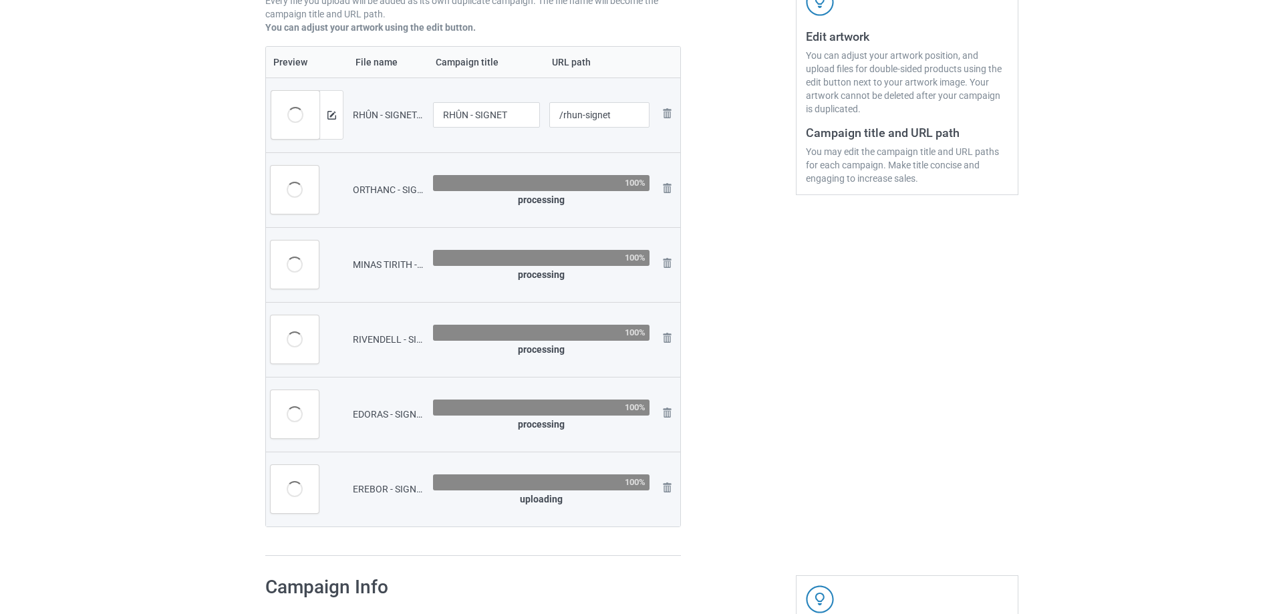
scroll to position [267, 0]
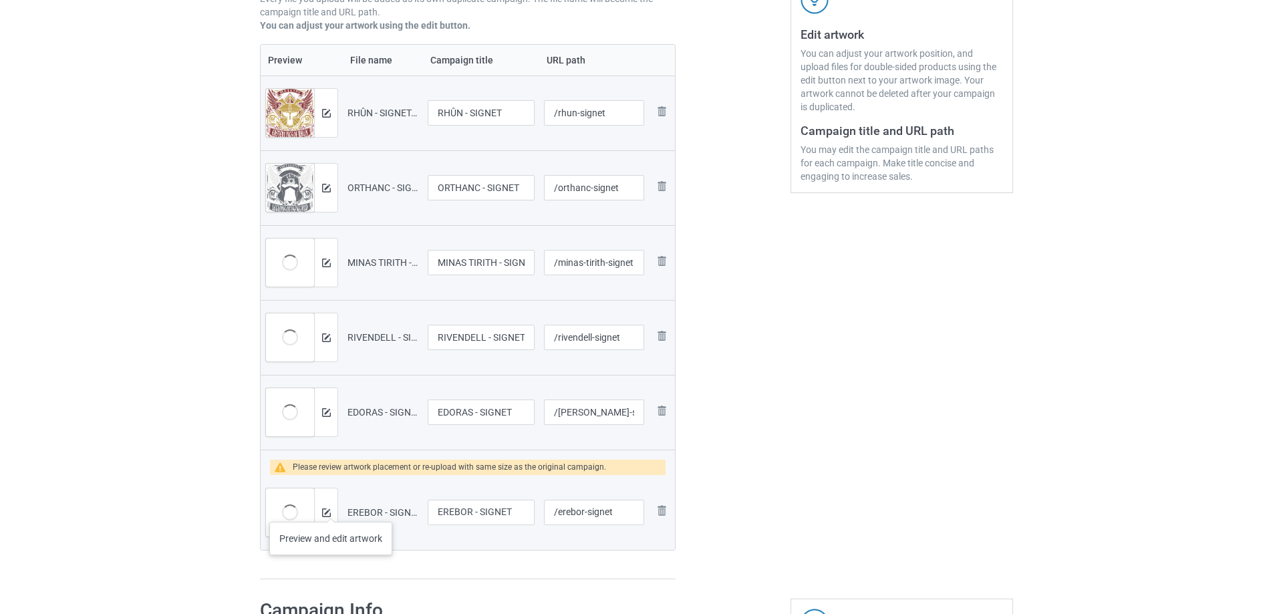
click at [331, 508] on div at bounding box center [325, 512] width 23 height 48
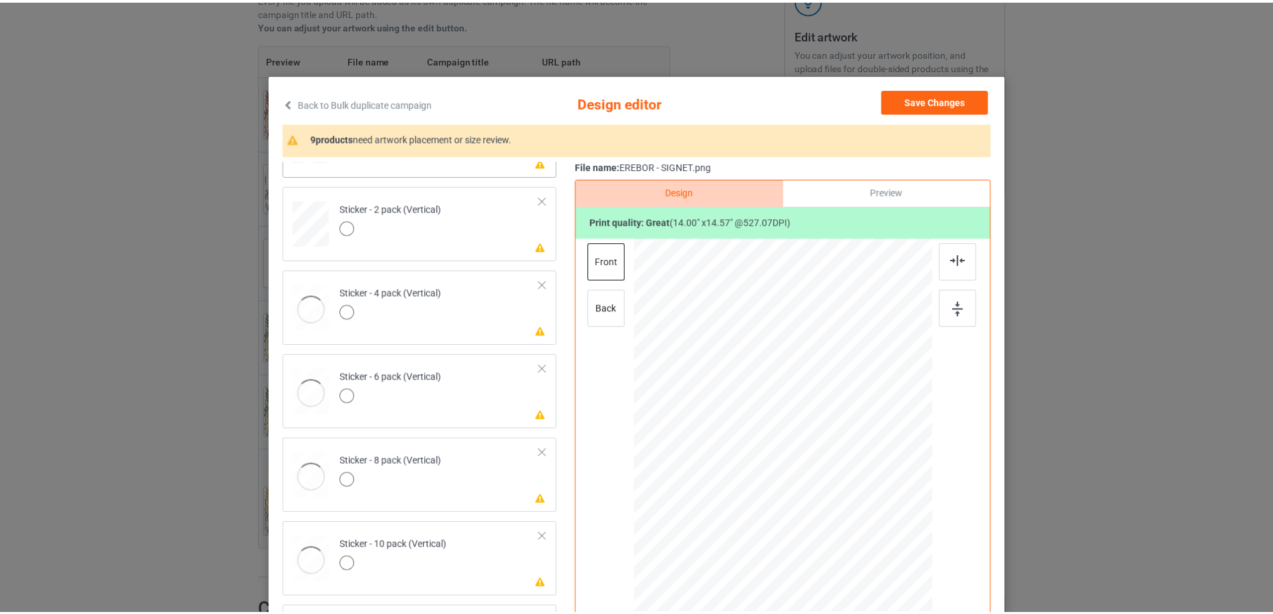
scroll to position [710, 0]
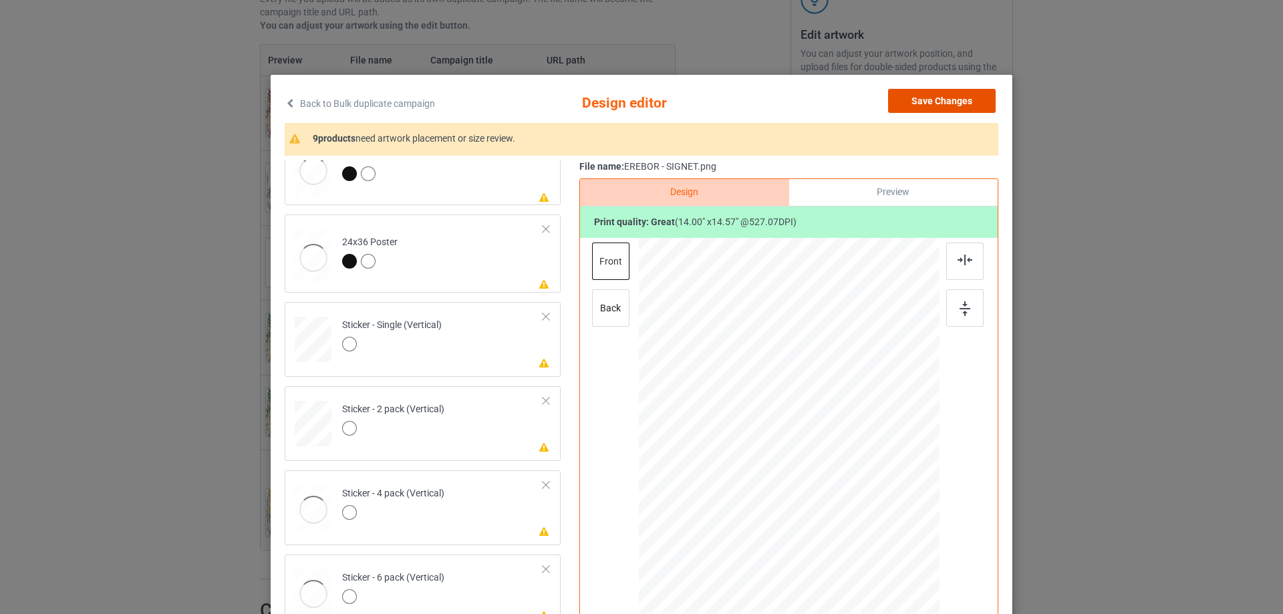
click at [925, 104] on button "Save Changes" at bounding box center [942, 101] width 108 height 24
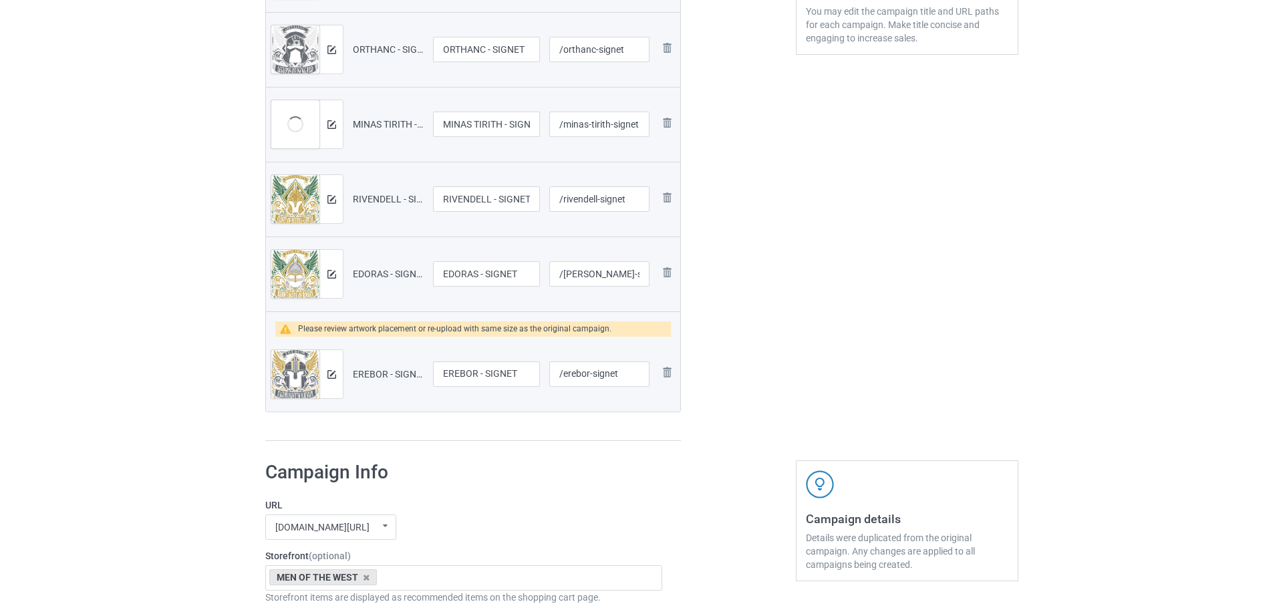
scroll to position [401, 0]
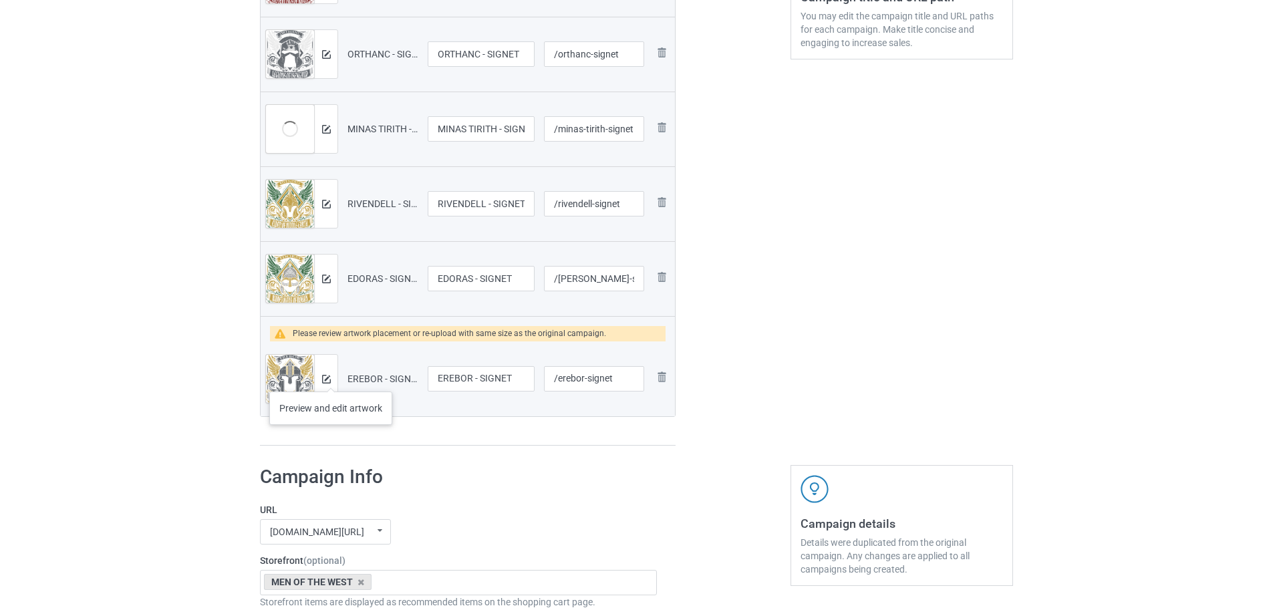
click at [331, 378] on div at bounding box center [325, 379] width 23 height 48
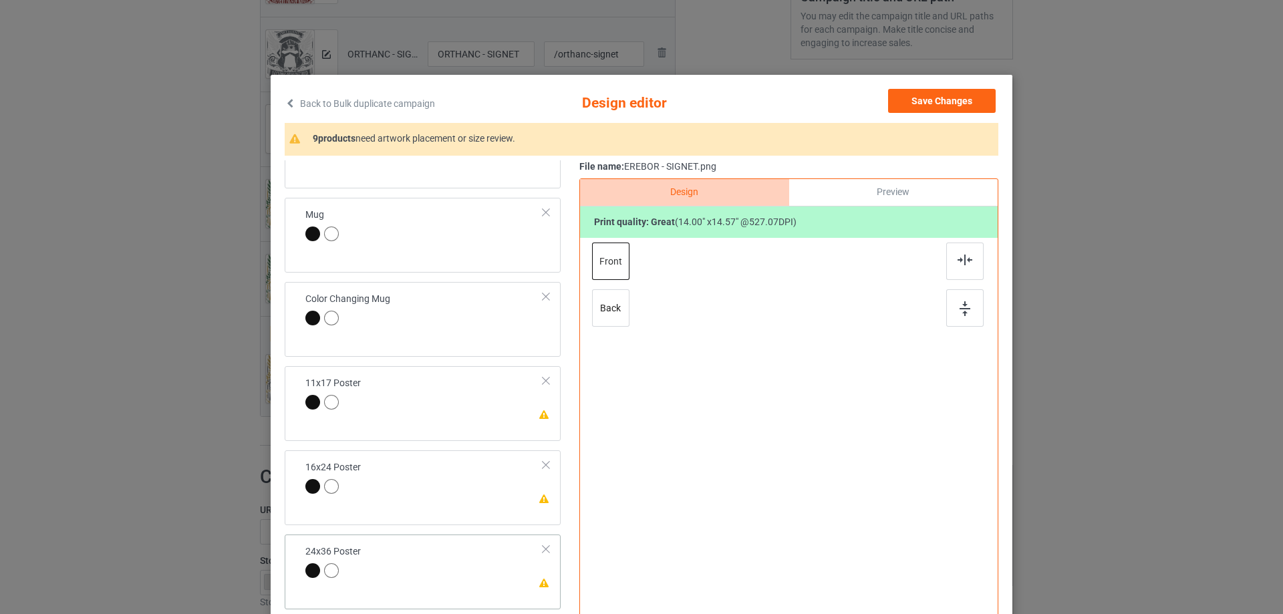
scroll to position [535, 0]
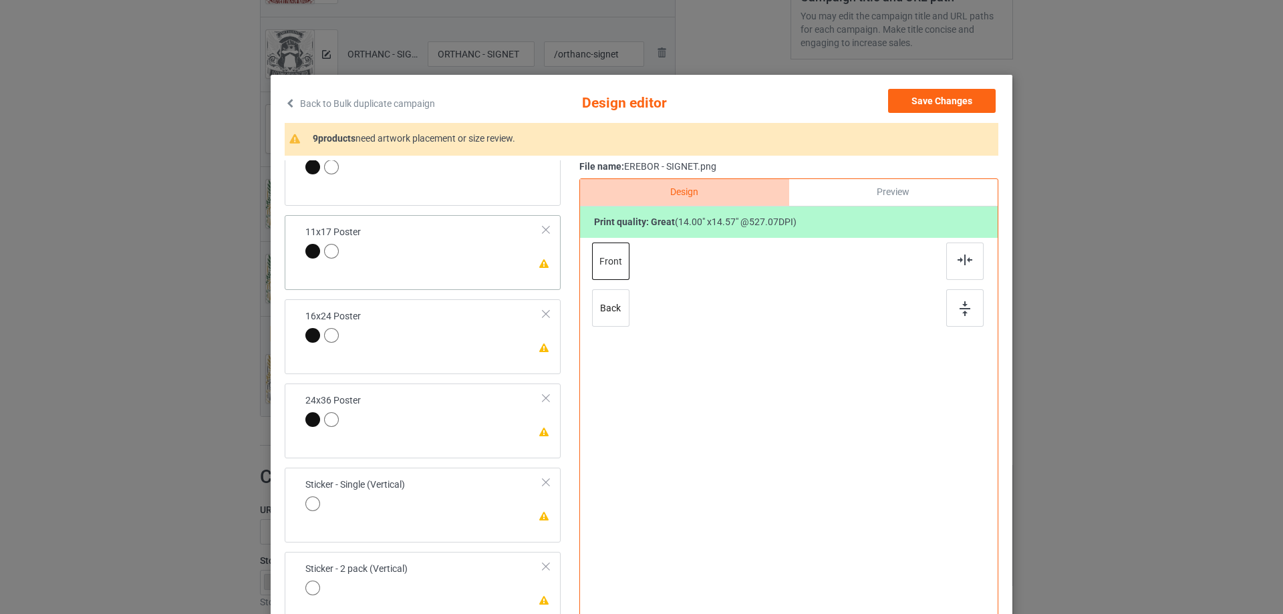
click at [508, 252] on td "Please review artwork placement 11x17 Poster" at bounding box center [424, 244] width 253 height 46
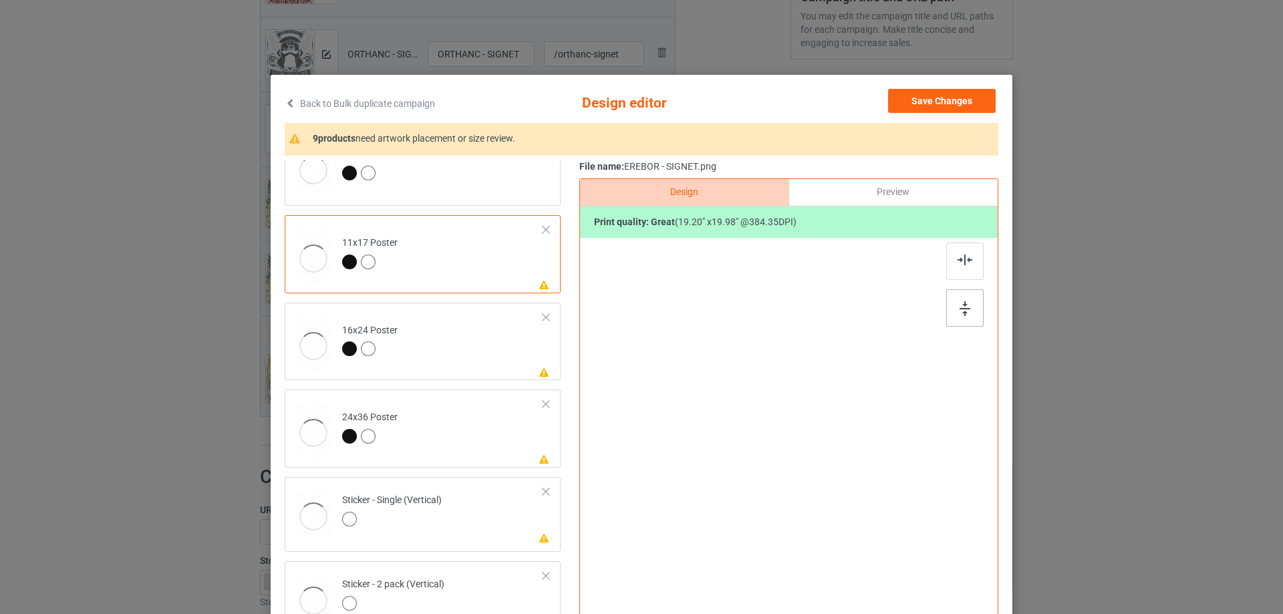
click at [953, 317] on div at bounding box center [964, 307] width 37 height 37
click at [954, 274] on div at bounding box center [964, 261] width 37 height 37
drag, startPoint x: 504, startPoint y: 351, endPoint x: 682, endPoint y: 337, distance: 179.0
click at [504, 350] on td "Please review artwork placement 16x24 Poster" at bounding box center [443, 341] width 216 height 67
click at [947, 307] on div at bounding box center [964, 307] width 37 height 37
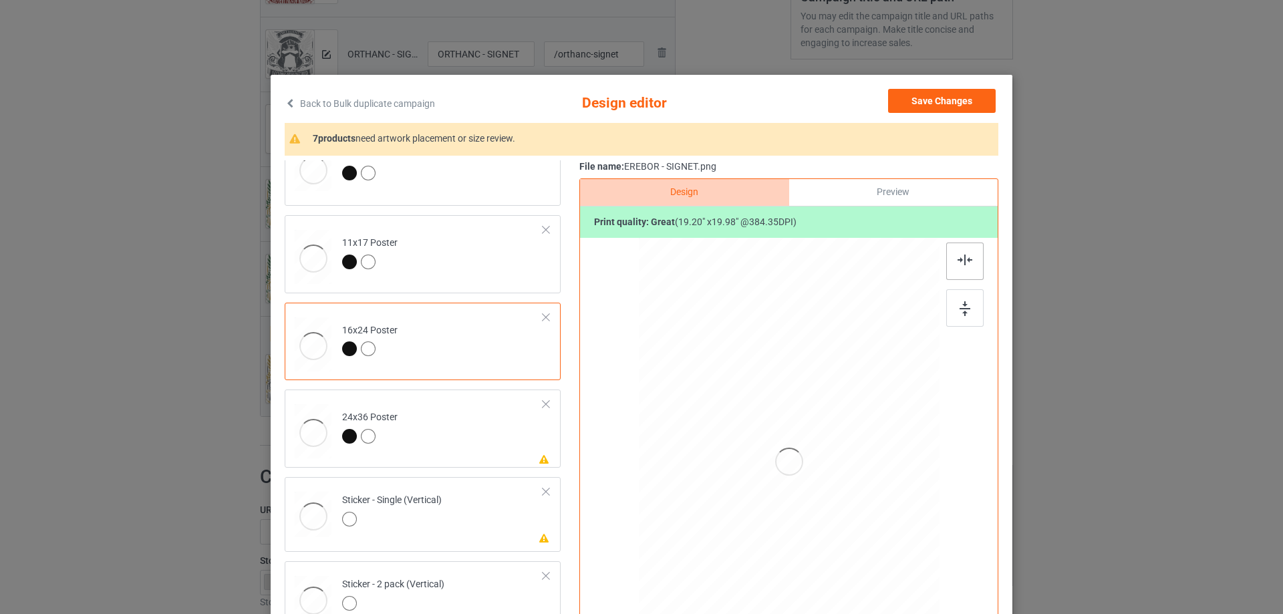
click at [953, 271] on div at bounding box center [964, 261] width 37 height 37
click at [496, 432] on td "Please review artwork placement 24x36 Poster" at bounding box center [443, 428] width 216 height 67
click at [946, 309] on div at bounding box center [964, 307] width 37 height 37
click at [955, 254] on div at bounding box center [964, 261] width 37 height 37
click at [496, 508] on td "Please review artwork placement Sticker - Single (Vertical)" at bounding box center [443, 511] width 216 height 59
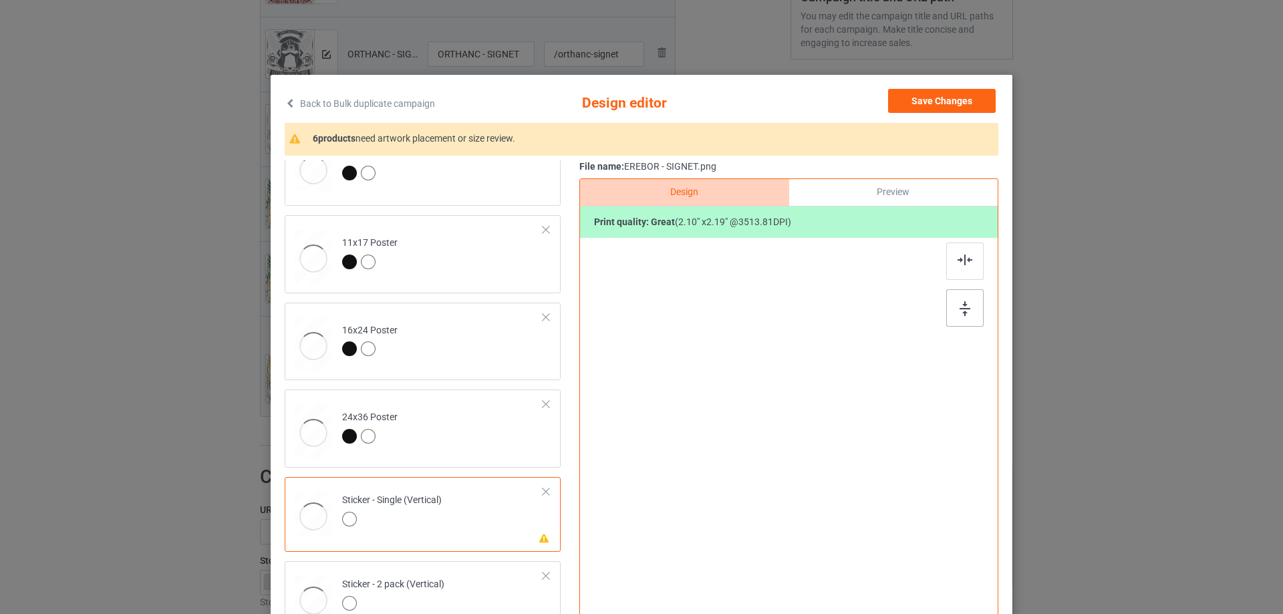
click at [966, 313] on div at bounding box center [964, 307] width 37 height 37
click at [958, 265] on img at bounding box center [965, 260] width 15 height 11
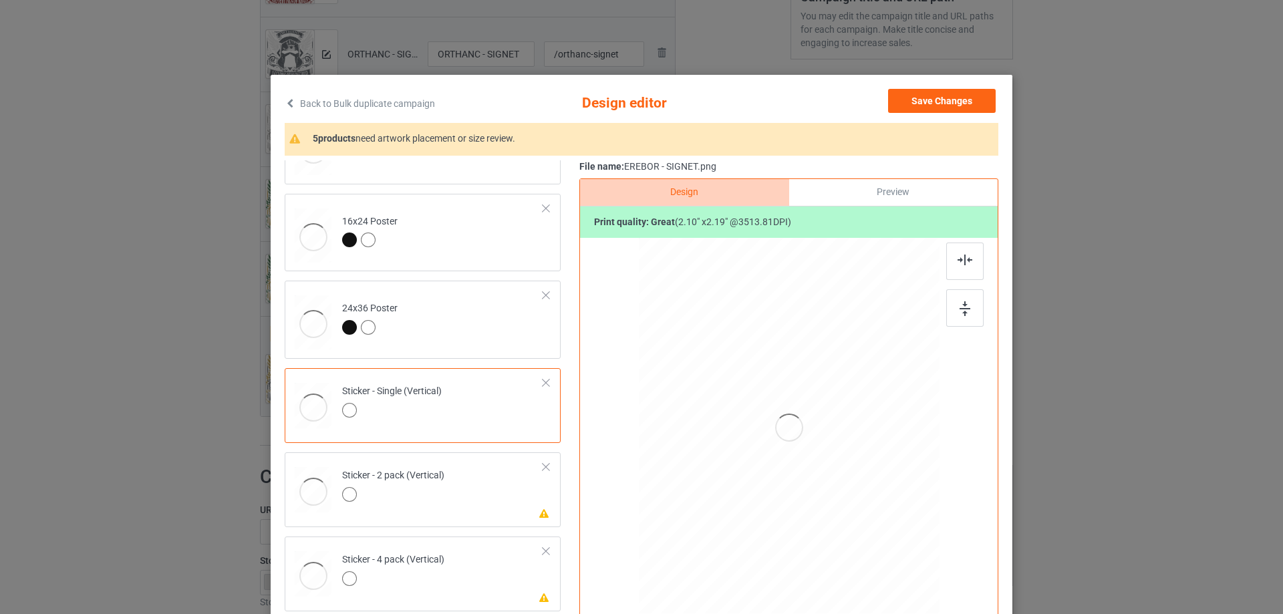
scroll to position [668, 0]
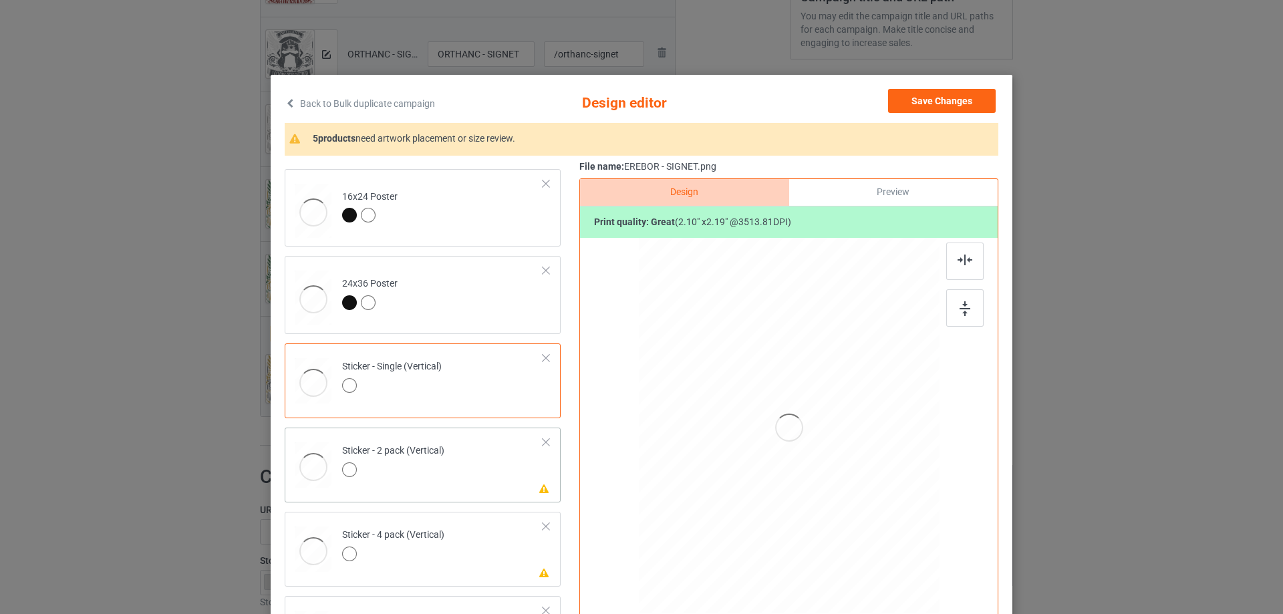
click at [485, 464] on td "Please review artwork placement Sticker - 2 pack (Vertical)" at bounding box center [443, 462] width 216 height 59
click at [964, 309] on img at bounding box center [965, 308] width 11 height 15
click at [947, 266] on div at bounding box center [964, 261] width 37 height 37
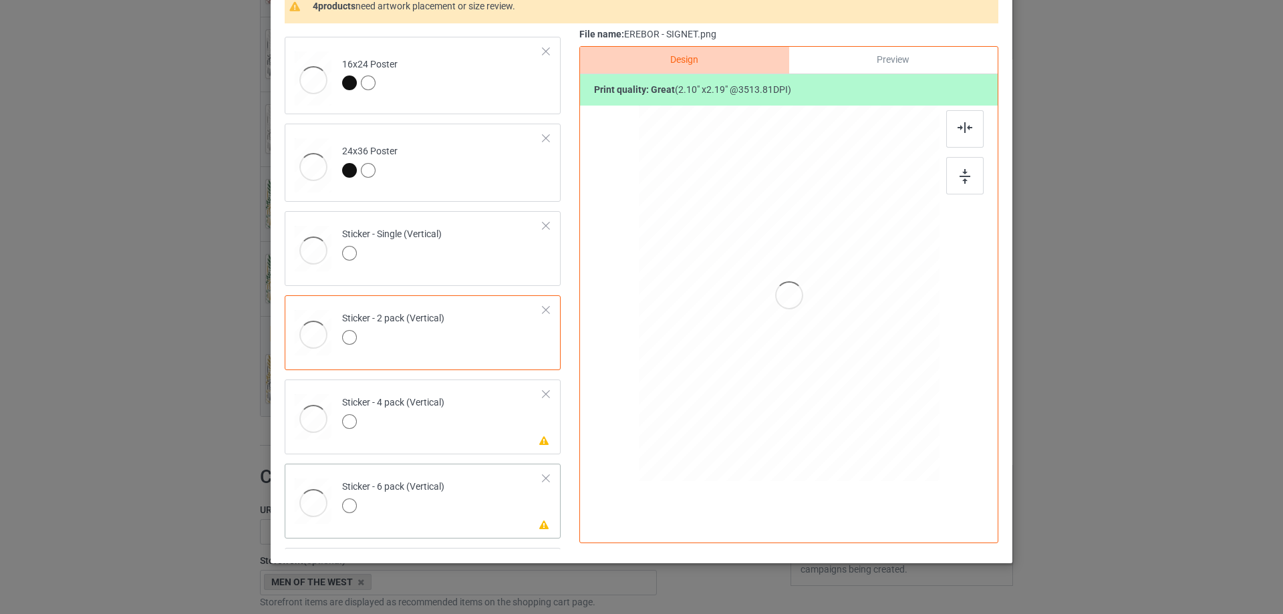
scroll to position [134, 0]
click at [418, 434] on td "Please review artwork placement Sticker - 4 pack (Vertical)" at bounding box center [443, 413] width 216 height 59
click at [948, 172] on div at bounding box center [964, 174] width 37 height 37
click at [959, 118] on div at bounding box center [964, 127] width 37 height 37
drag, startPoint x: 490, startPoint y: 522, endPoint x: 725, endPoint y: 369, distance: 280.0
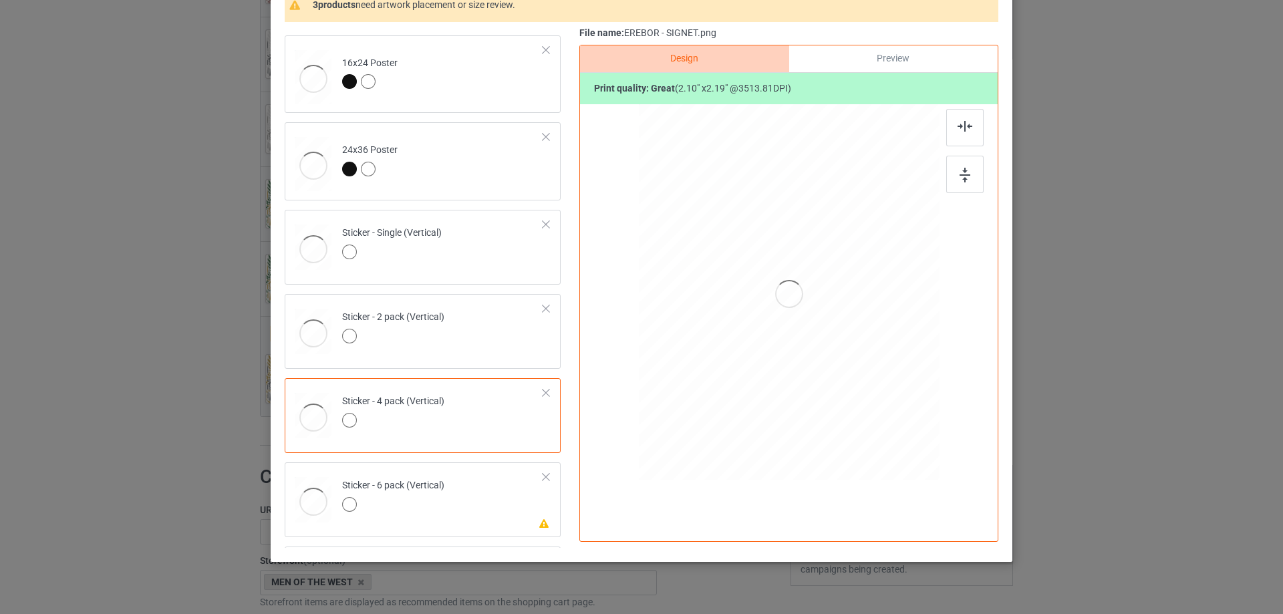
click at [490, 523] on td "Please review artwork placement Sticker - 6 pack (Vertical)" at bounding box center [443, 497] width 216 height 59
click at [960, 176] on img at bounding box center [965, 175] width 11 height 15
click at [965, 121] on img at bounding box center [965, 126] width 15 height 11
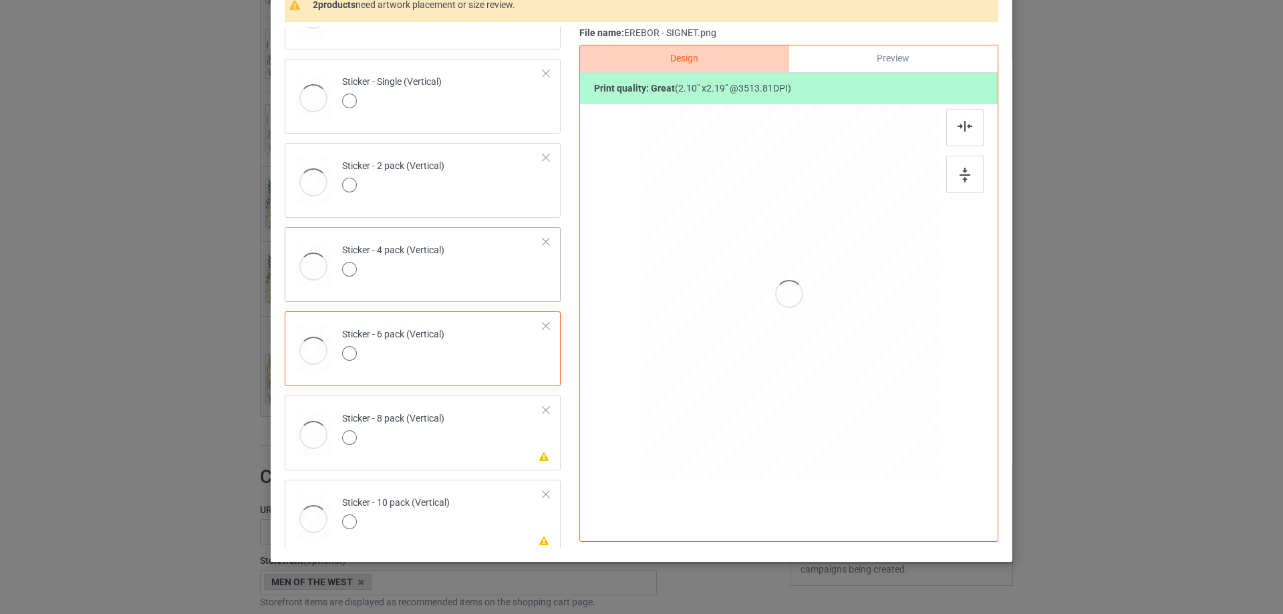
scroll to position [869, 0]
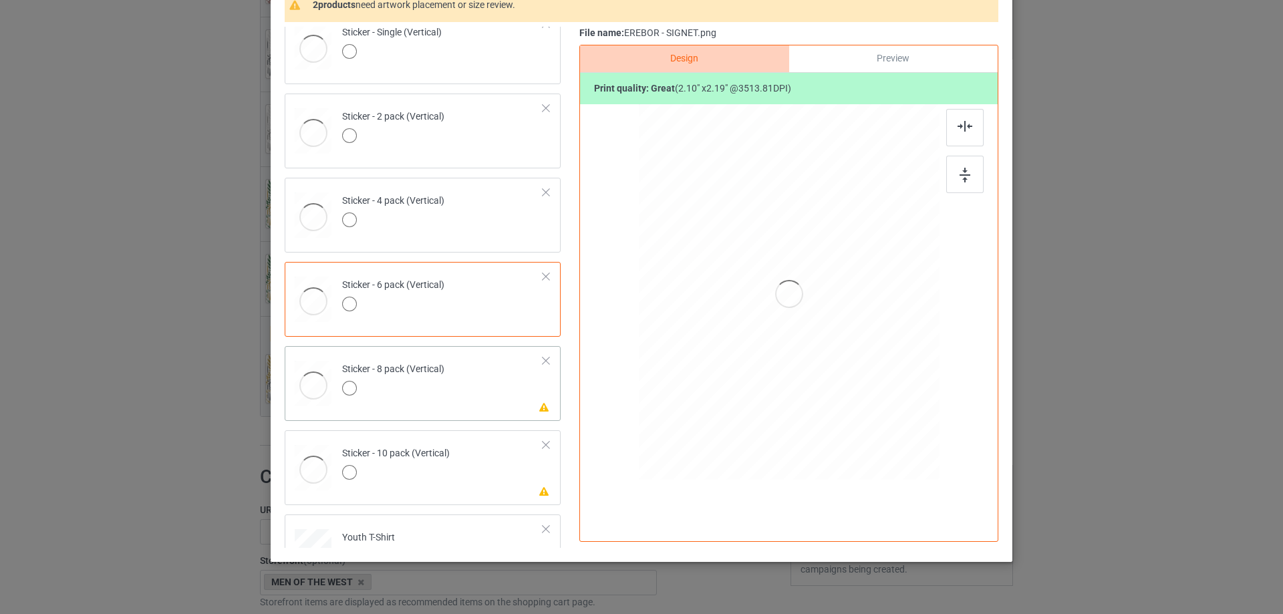
click at [466, 411] on div "Please review artwork placement Sticker - 8 pack (Vertical)" at bounding box center [423, 383] width 276 height 75
click at [962, 170] on img at bounding box center [965, 175] width 11 height 15
click at [962, 122] on img at bounding box center [965, 126] width 15 height 11
drag, startPoint x: 498, startPoint y: 472, endPoint x: 755, endPoint y: 331, distance: 293.4
click at [498, 472] on td "Please review artwork placement Sticker - 10 pack (Vertical)" at bounding box center [443, 465] width 216 height 59
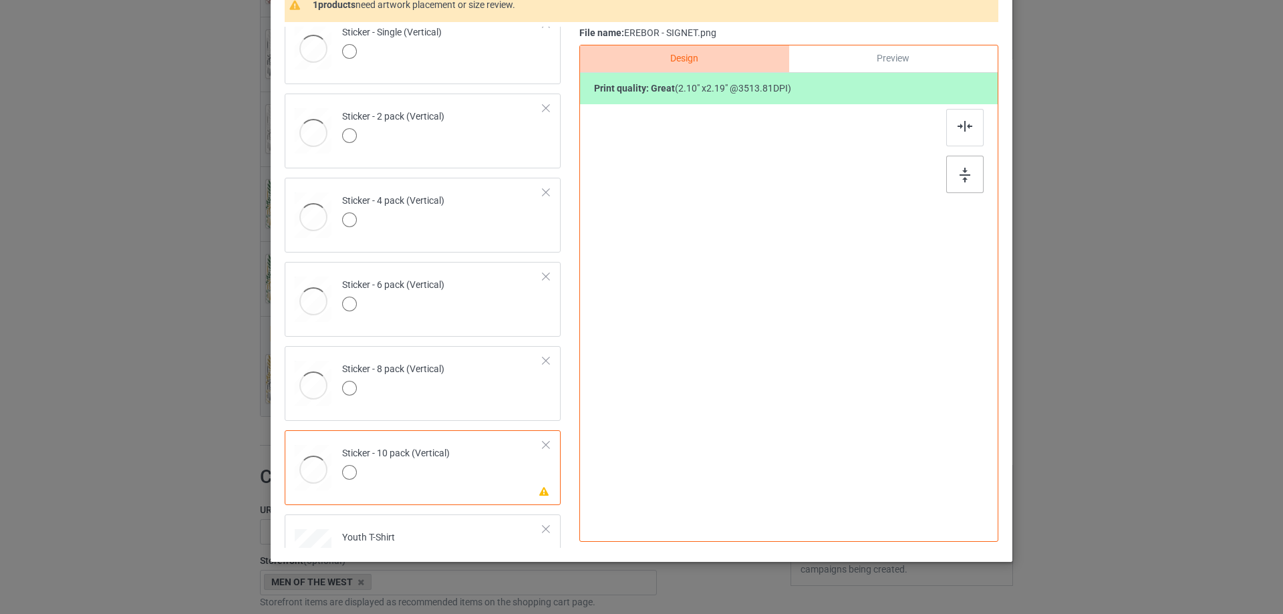
click at [968, 166] on div at bounding box center [964, 174] width 37 height 37
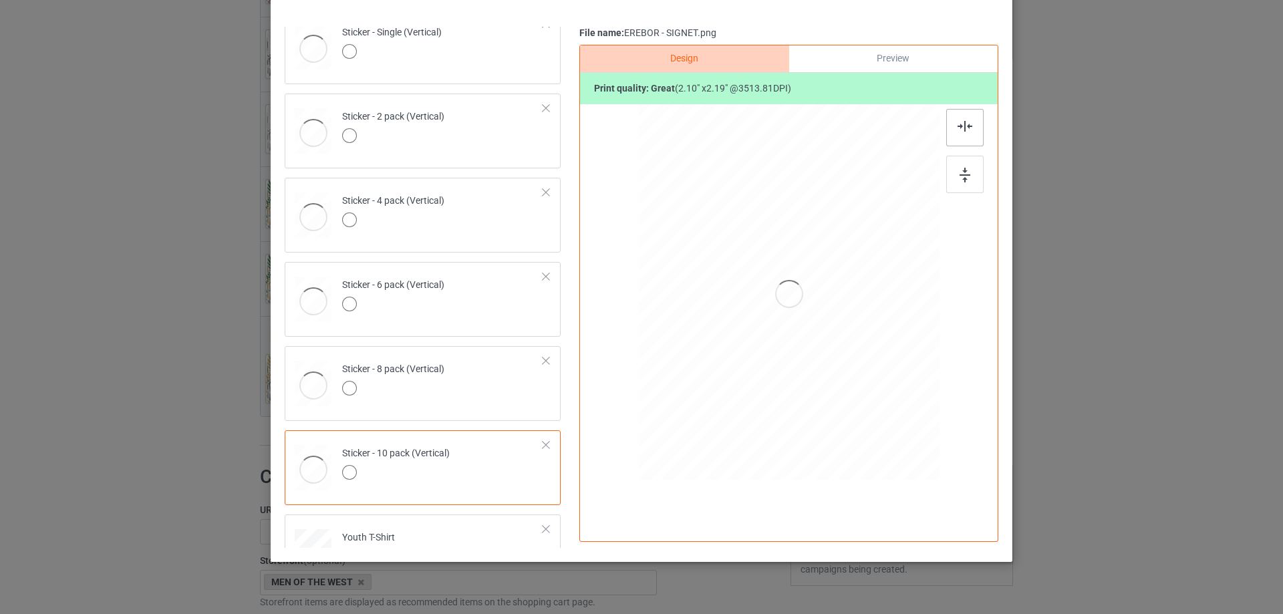
click at [958, 123] on img at bounding box center [965, 126] width 15 height 11
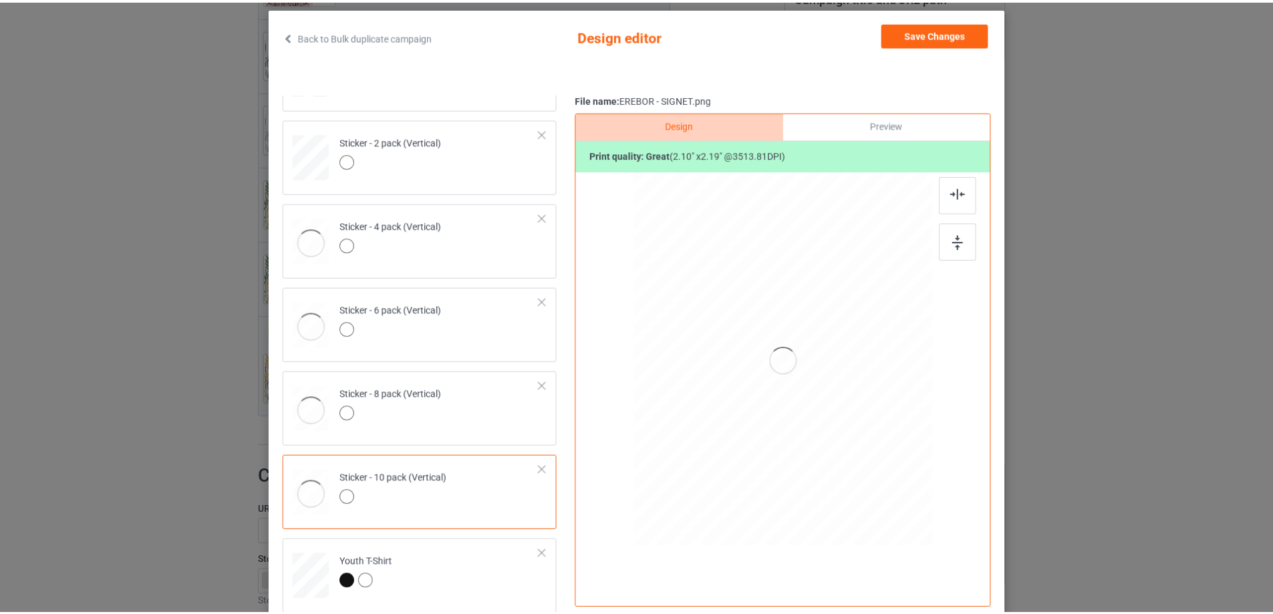
scroll to position [0, 0]
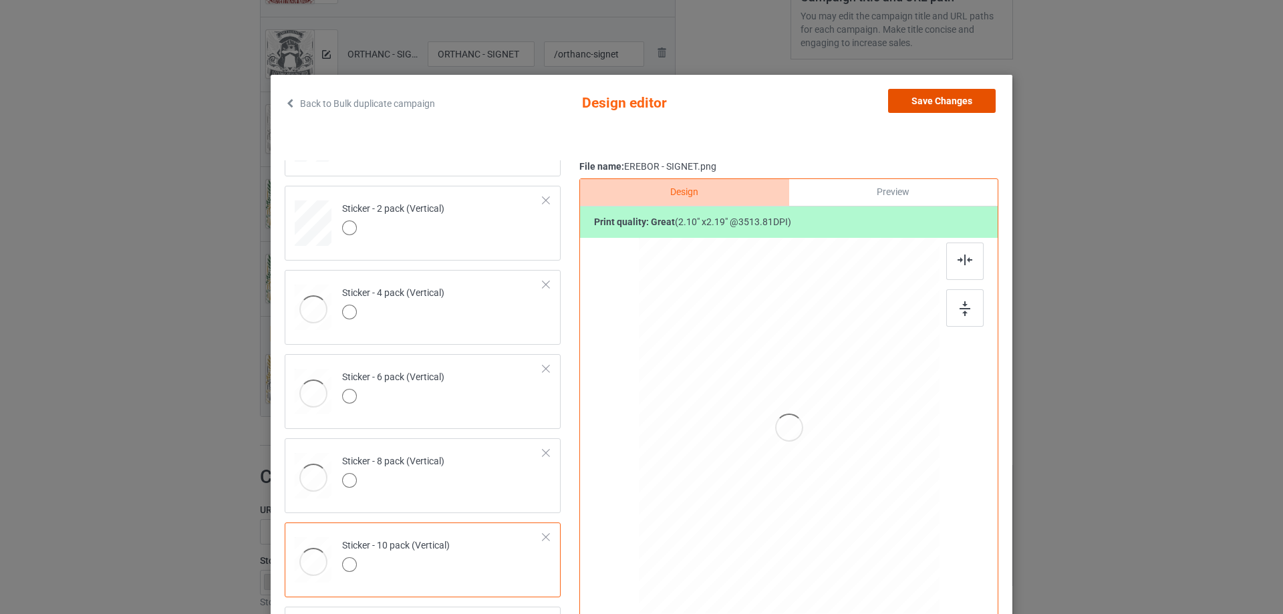
click at [960, 98] on button "Save Changes" at bounding box center [942, 101] width 108 height 24
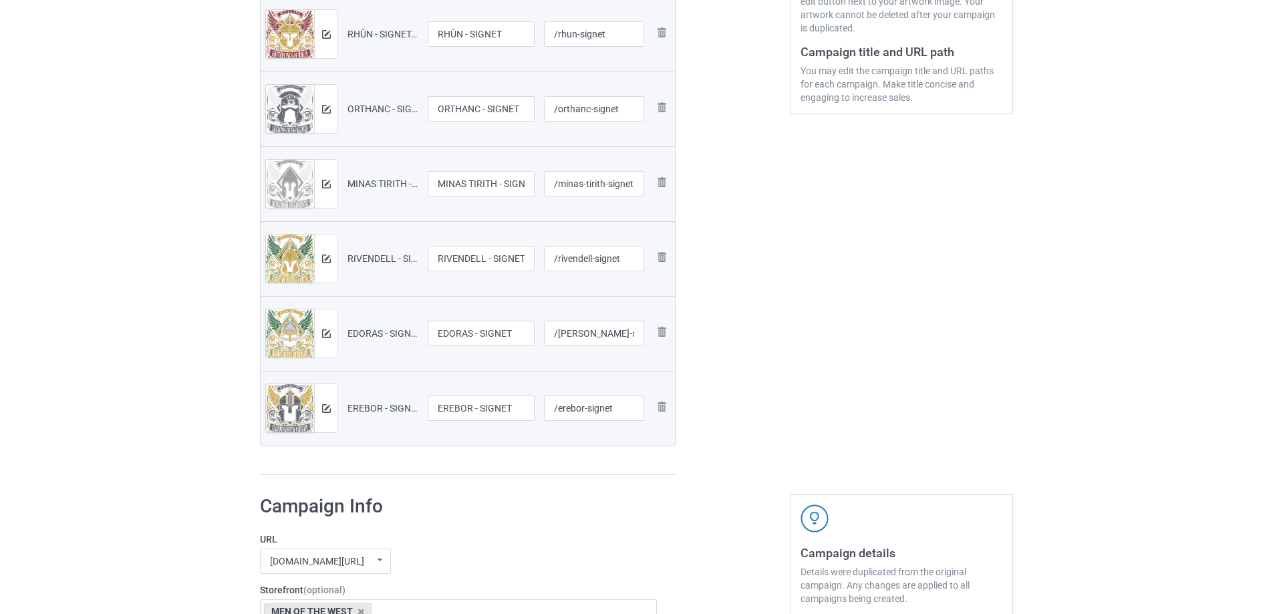
scroll to position [1462, 0]
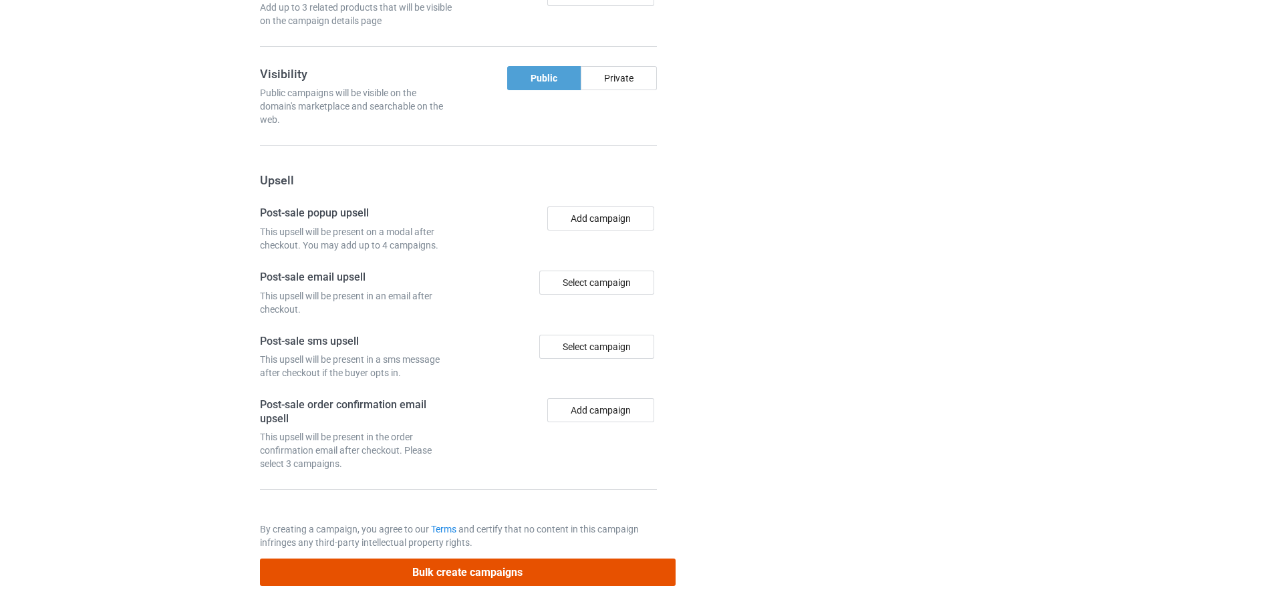
click at [555, 575] on button "Bulk create campaigns" at bounding box center [468, 572] width 416 height 27
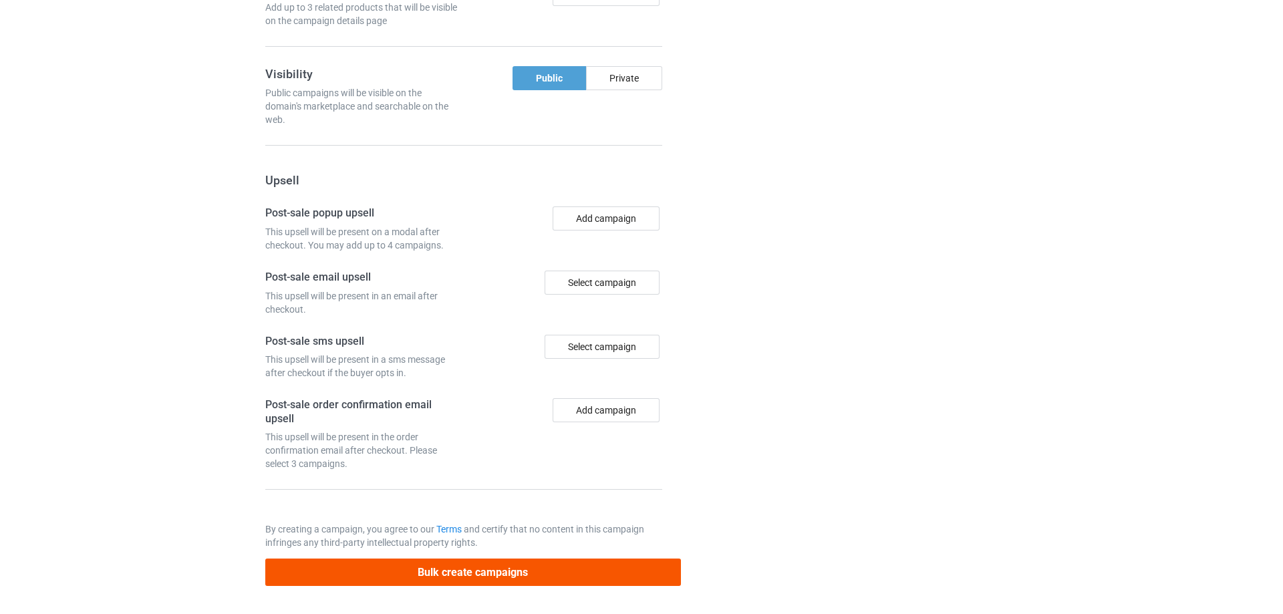
scroll to position [0, 0]
